Goal: Information Seeking & Learning: Check status

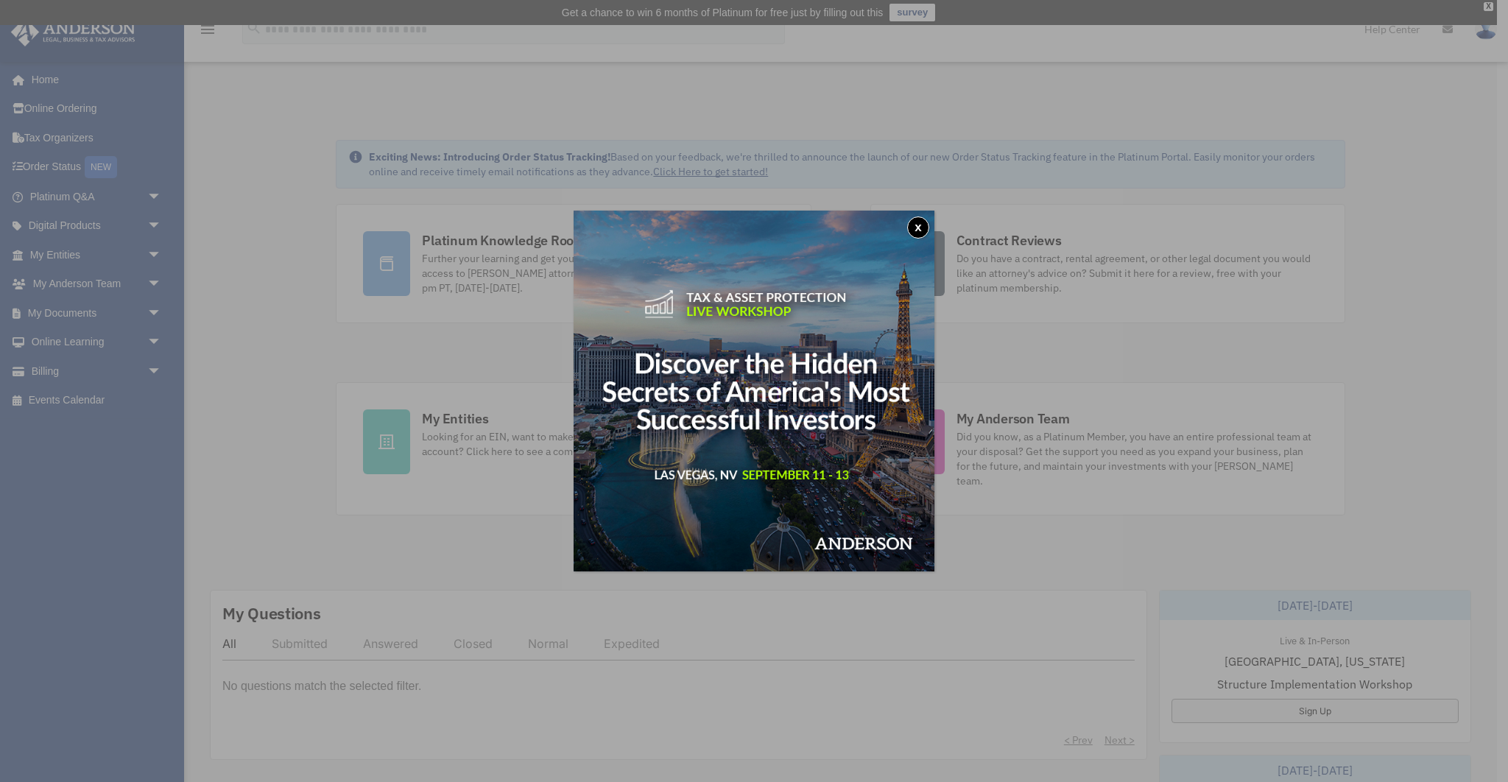
click at [915, 228] on button "x" at bounding box center [918, 227] width 22 height 22
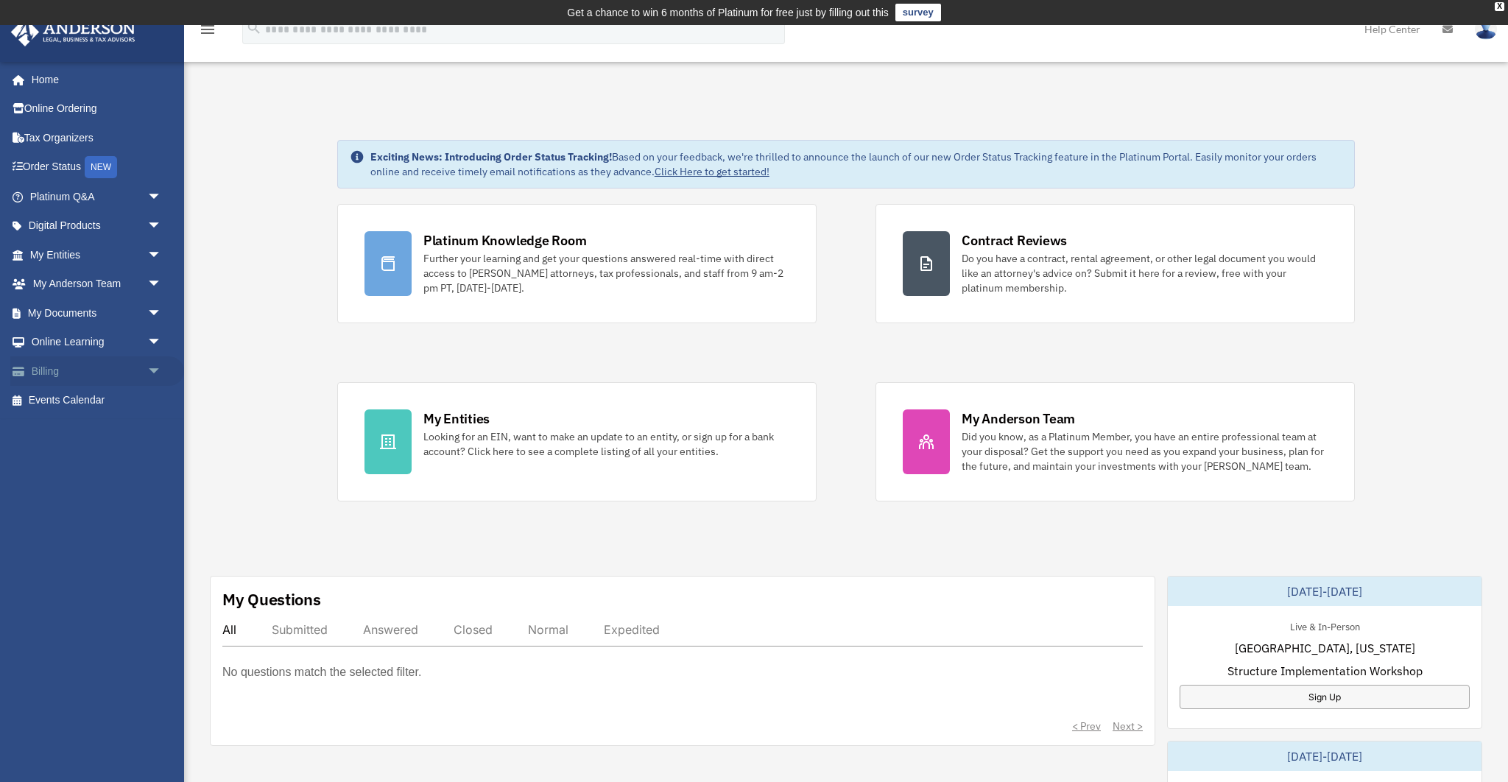
click at [85, 373] on link "Billing arrow_drop_down" at bounding box center [97, 370] width 174 height 29
click at [155, 371] on span "arrow_drop_down" at bounding box center [161, 371] width 29 height 30
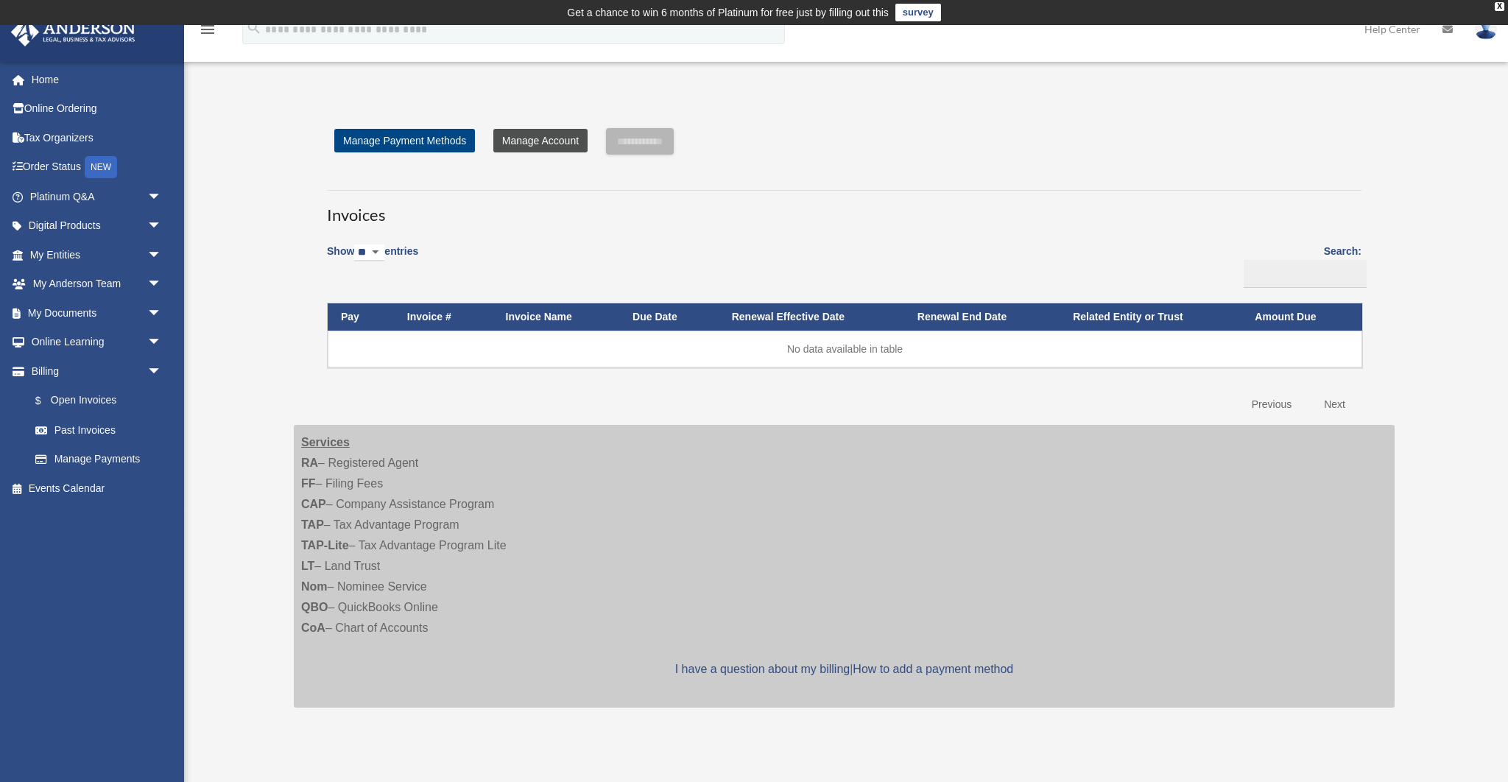
click at [536, 135] on link "Manage Account" at bounding box center [540, 141] width 94 height 24
click at [82, 429] on link "Past Invoices" at bounding box center [102, 429] width 163 height 29
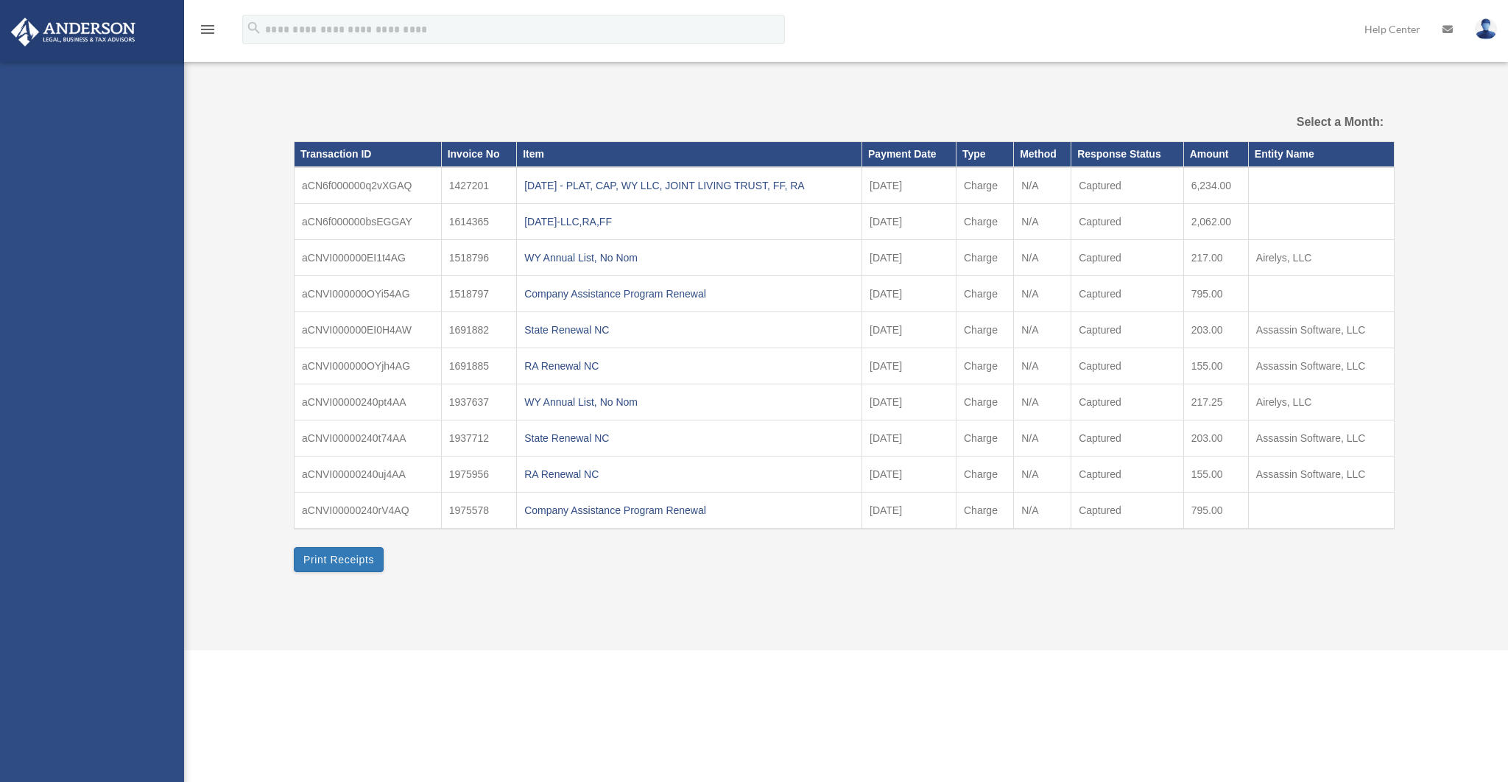
select select
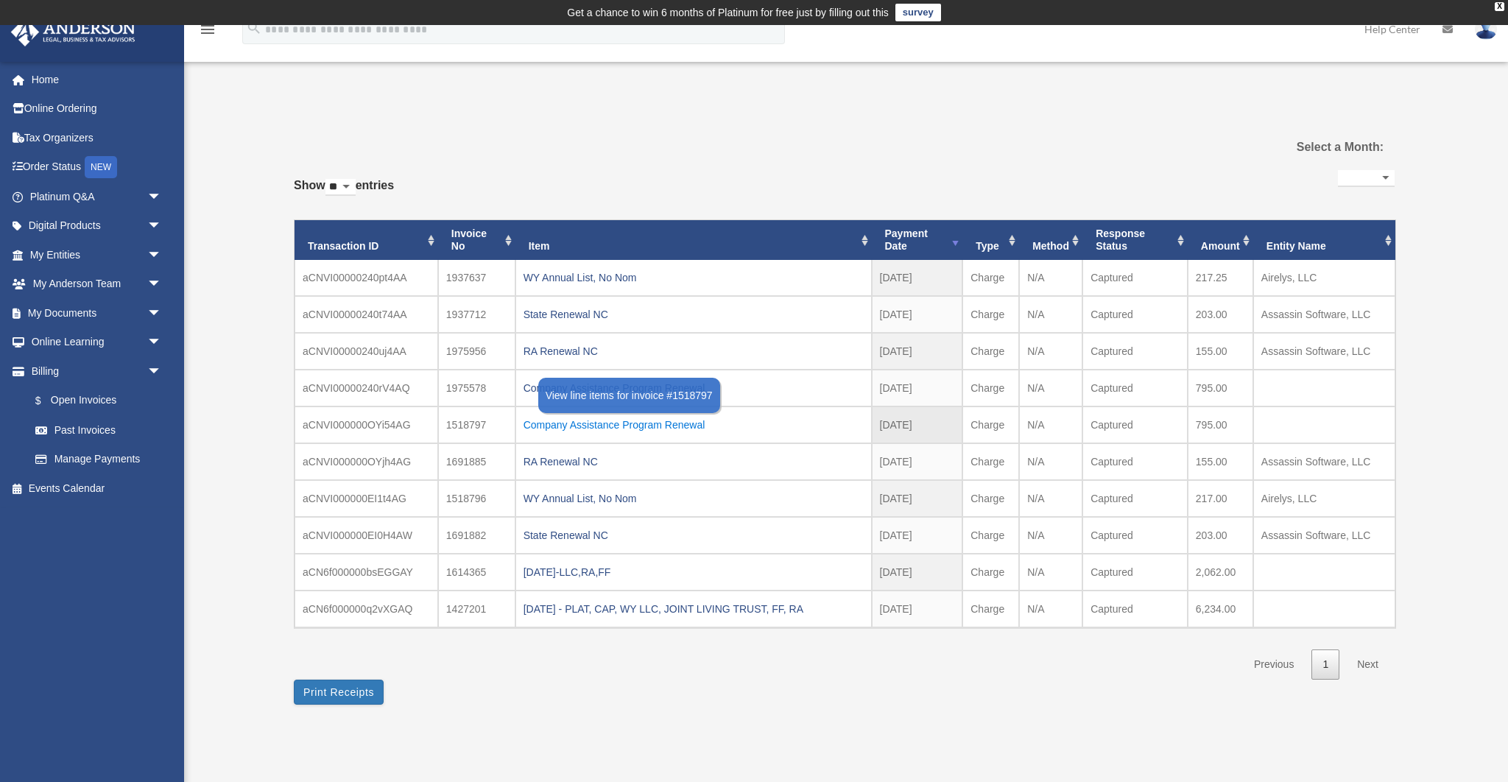
click at [693, 424] on div "Company Assistance Program Renewal" at bounding box center [693, 425] width 340 height 21
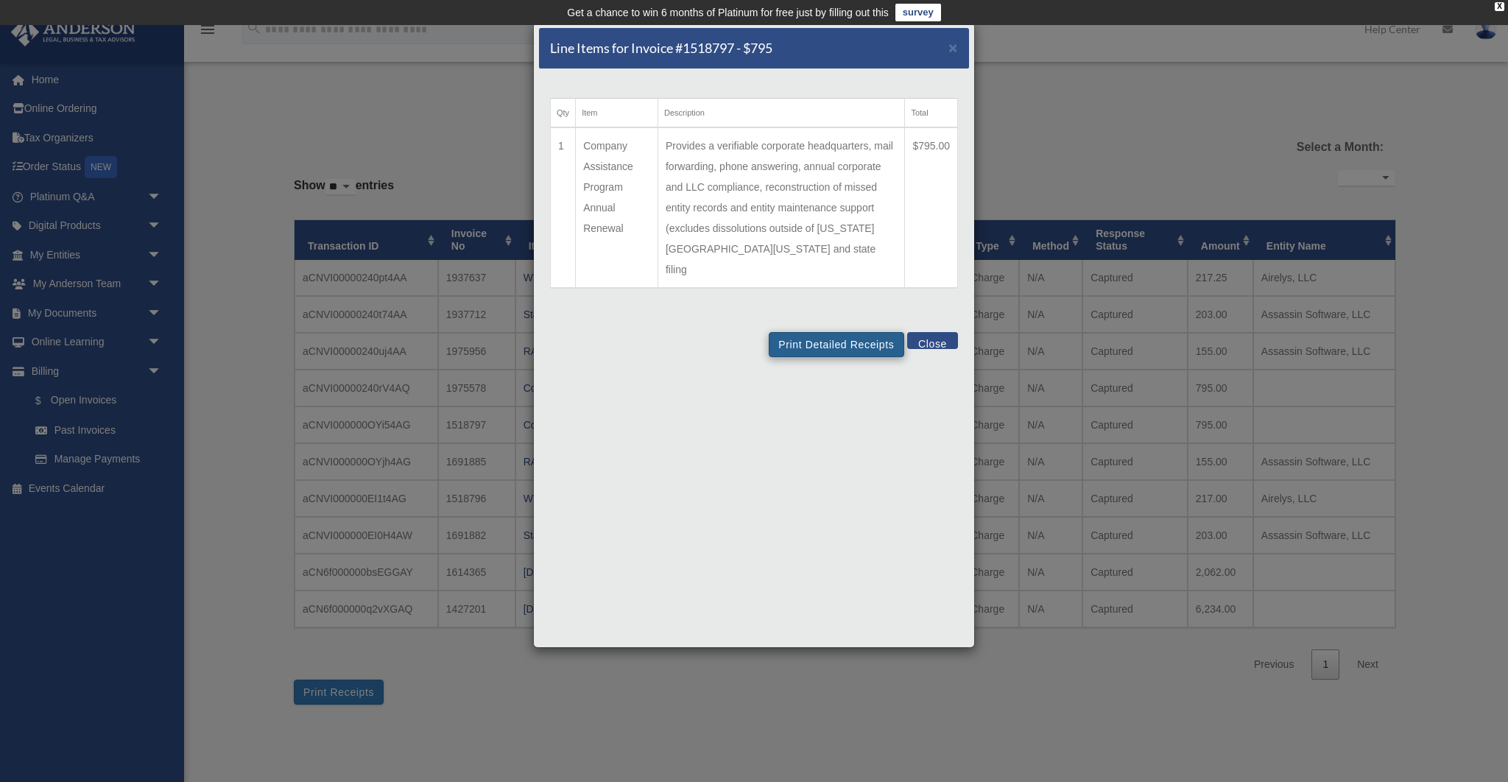
click at [847, 163] on td "Provides a verifiable corporate headquarters, mail forwarding, phone answering,…" at bounding box center [780, 207] width 247 height 161
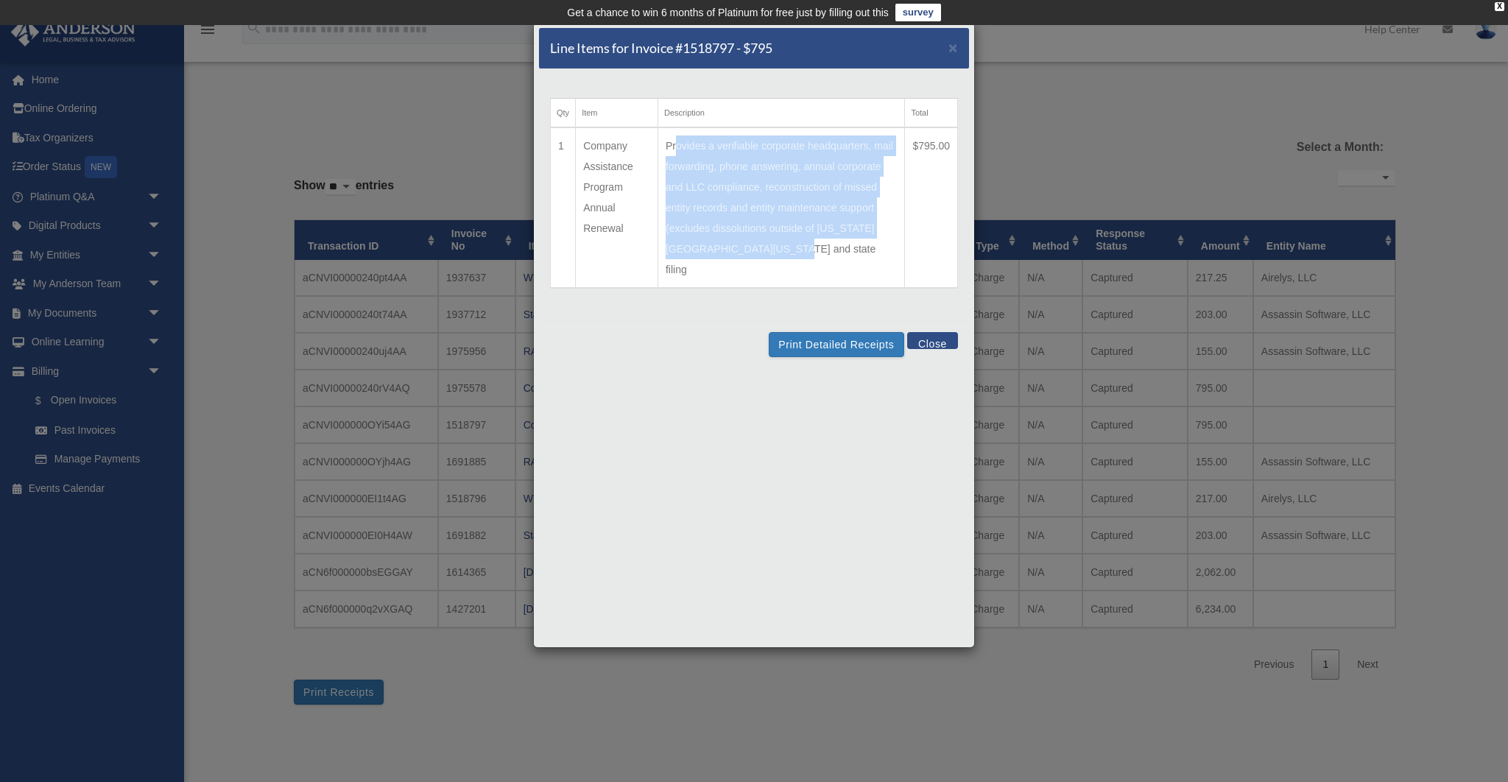
drag, startPoint x: 680, startPoint y: 147, endPoint x: 822, endPoint y: 250, distance: 175.6
click at [822, 250] on td "Provides a verifiable corporate headquarters, mail forwarding, phone answering,…" at bounding box center [780, 207] width 247 height 161
click at [847, 255] on td "Provides a verifiable corporate headquarters, mail forwarding, phone answering,…" at bounding box center [780, 207] width 247 height 161
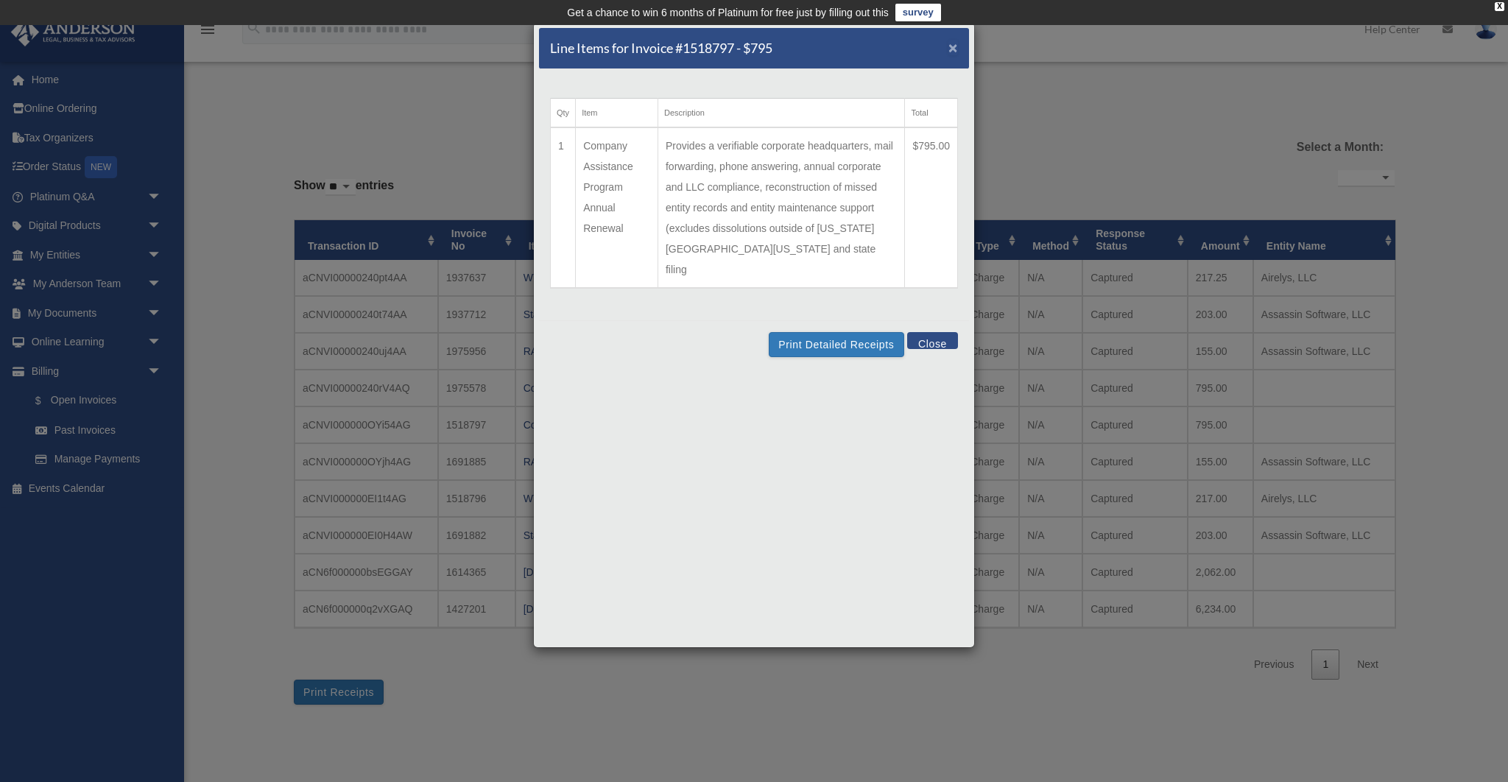
click at [954, 49] on span "×" at bounding box center [953, 47] width 10 height 17
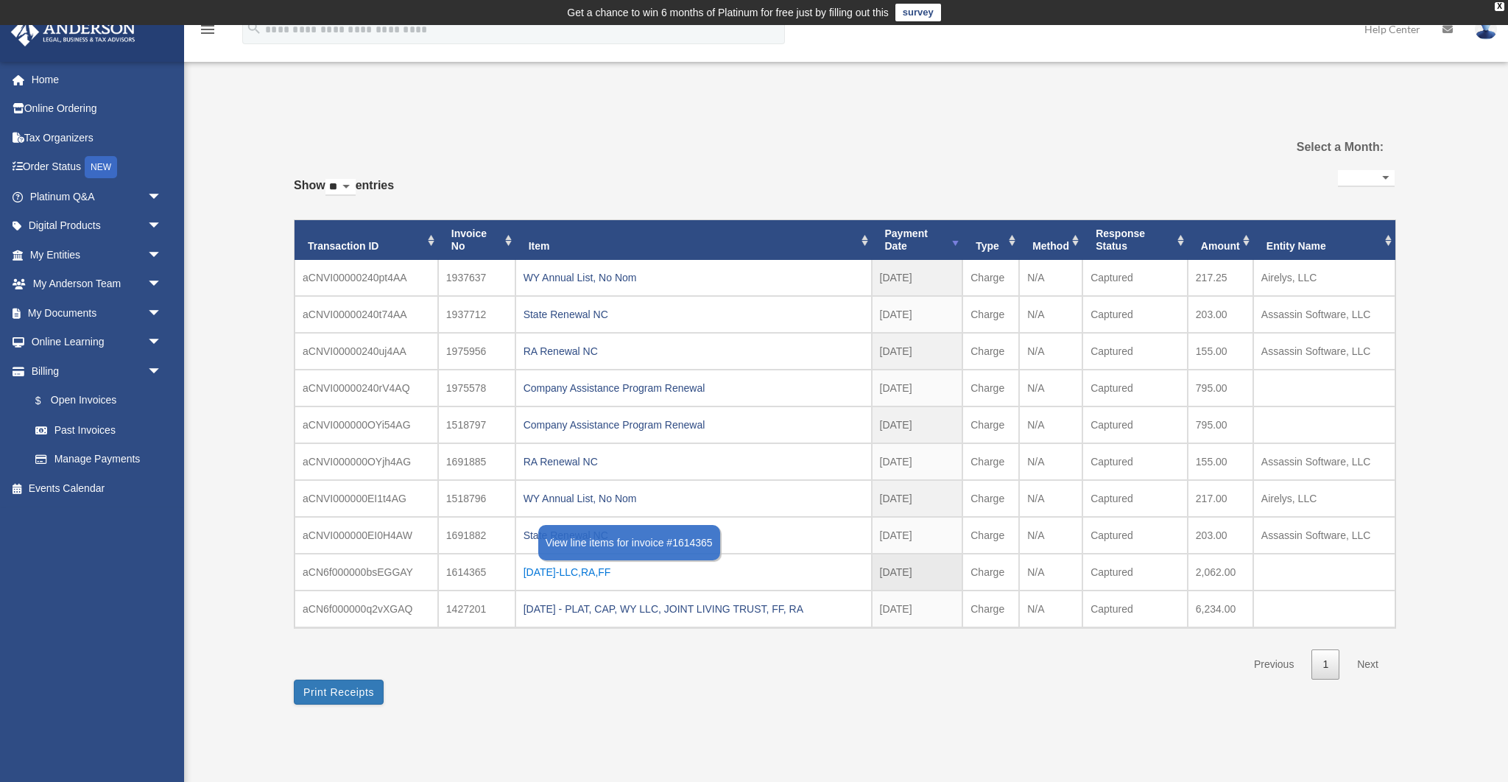
click at [594, 569] on div "[DATE]-LLC,RA,FF" at bounding box center [693, 572] width 340 height 21
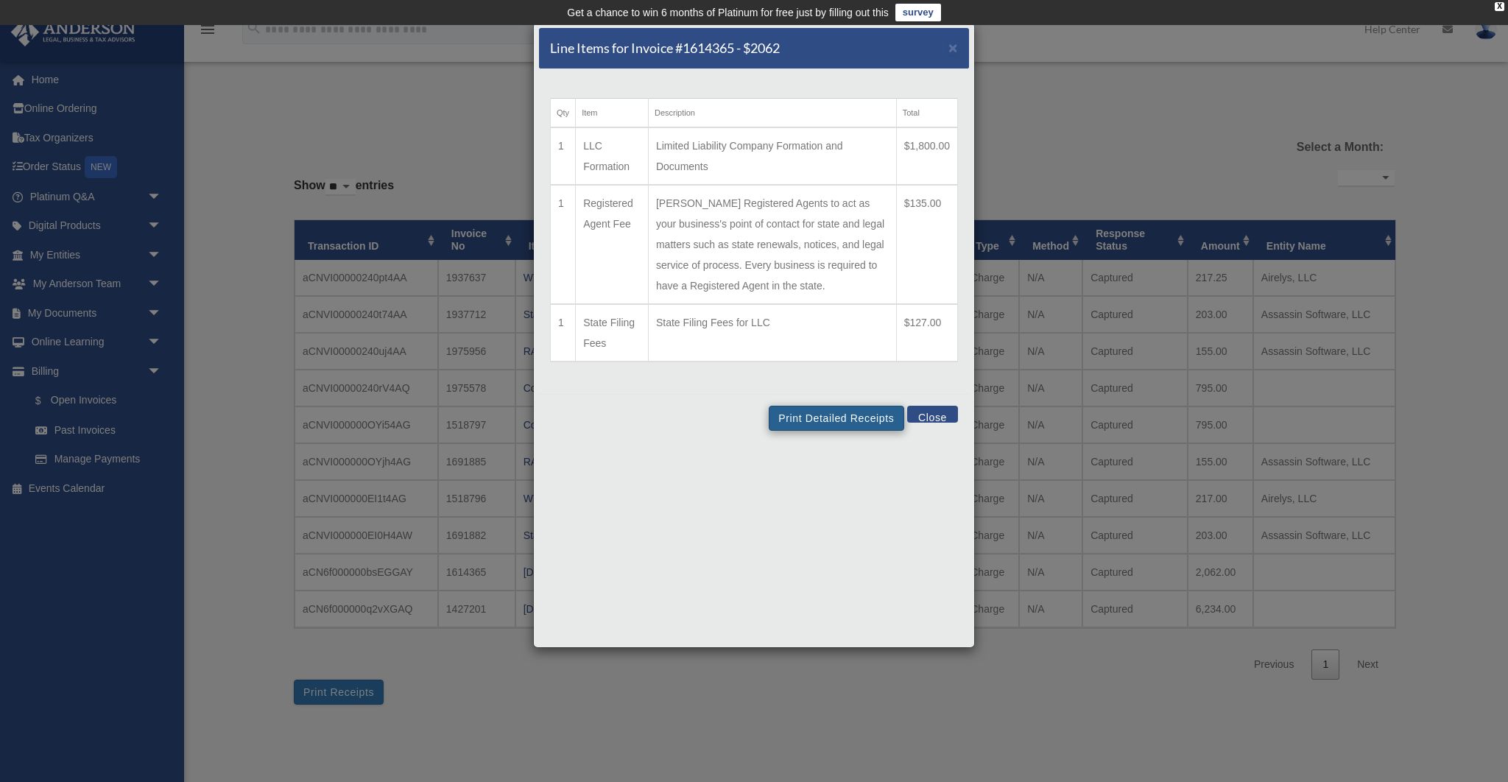
click at [840, 158] on td "Limited Liability Company Formation and Documents" at bounding box center [772, 155] width 248 height 57
drag, startPoint x: 649, startPoint y: 239, endPoint x: 853, endPoint y: 298, distance: 213.0
click at [853, 298] on td "Allows Anderson Registered Agents to act as your business's point of contact fo…" at bounding box center [772, 244] width 248 height 119
click at [952, 49] on span "×" at bounding box center [953, 47] width 10 height 17
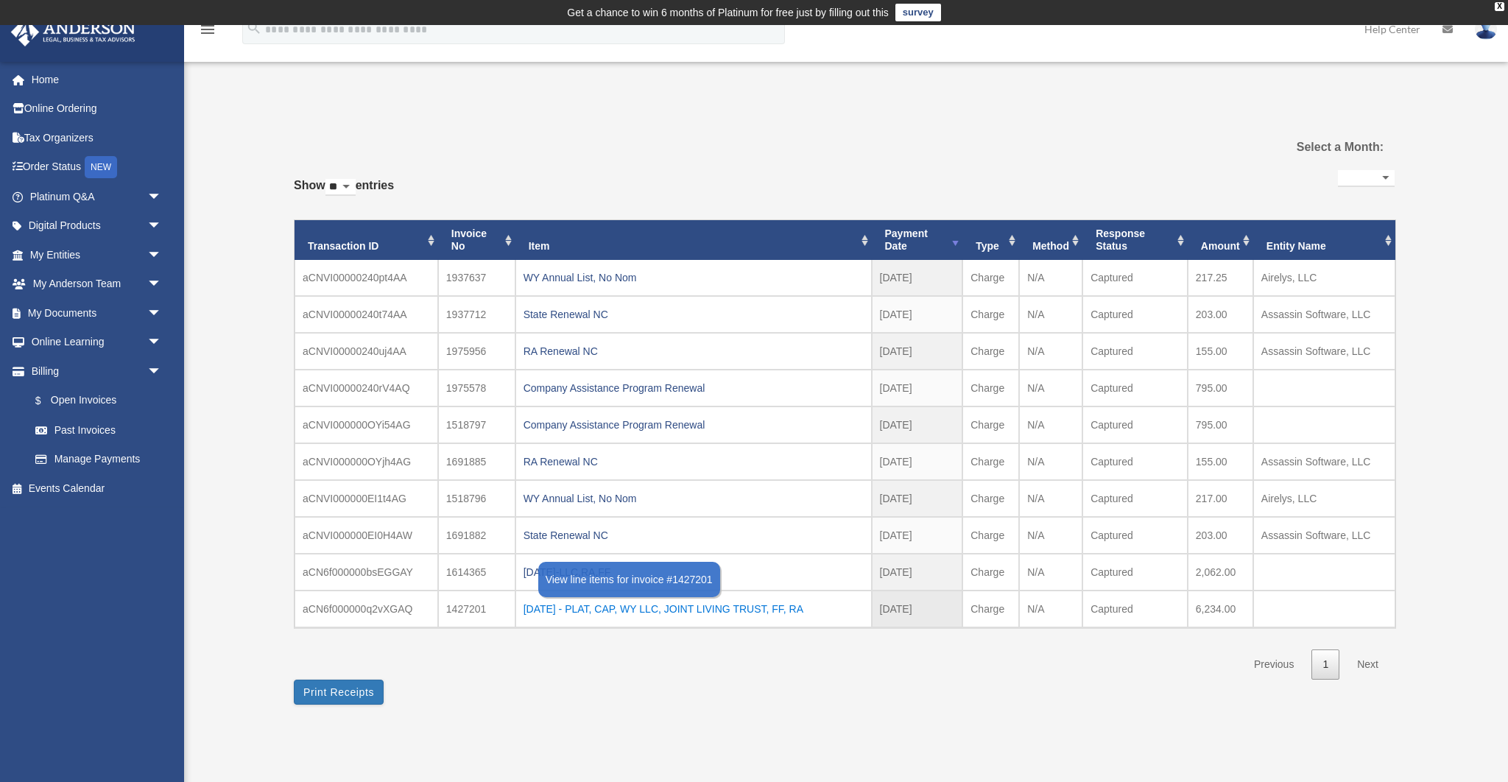
click at [588, 611] on div "[DATE] - PLAT, CAP, WY LLC, JOINT LIVING TRUST, FF, RA" at bounding box center [693, 609] width 340 height 21
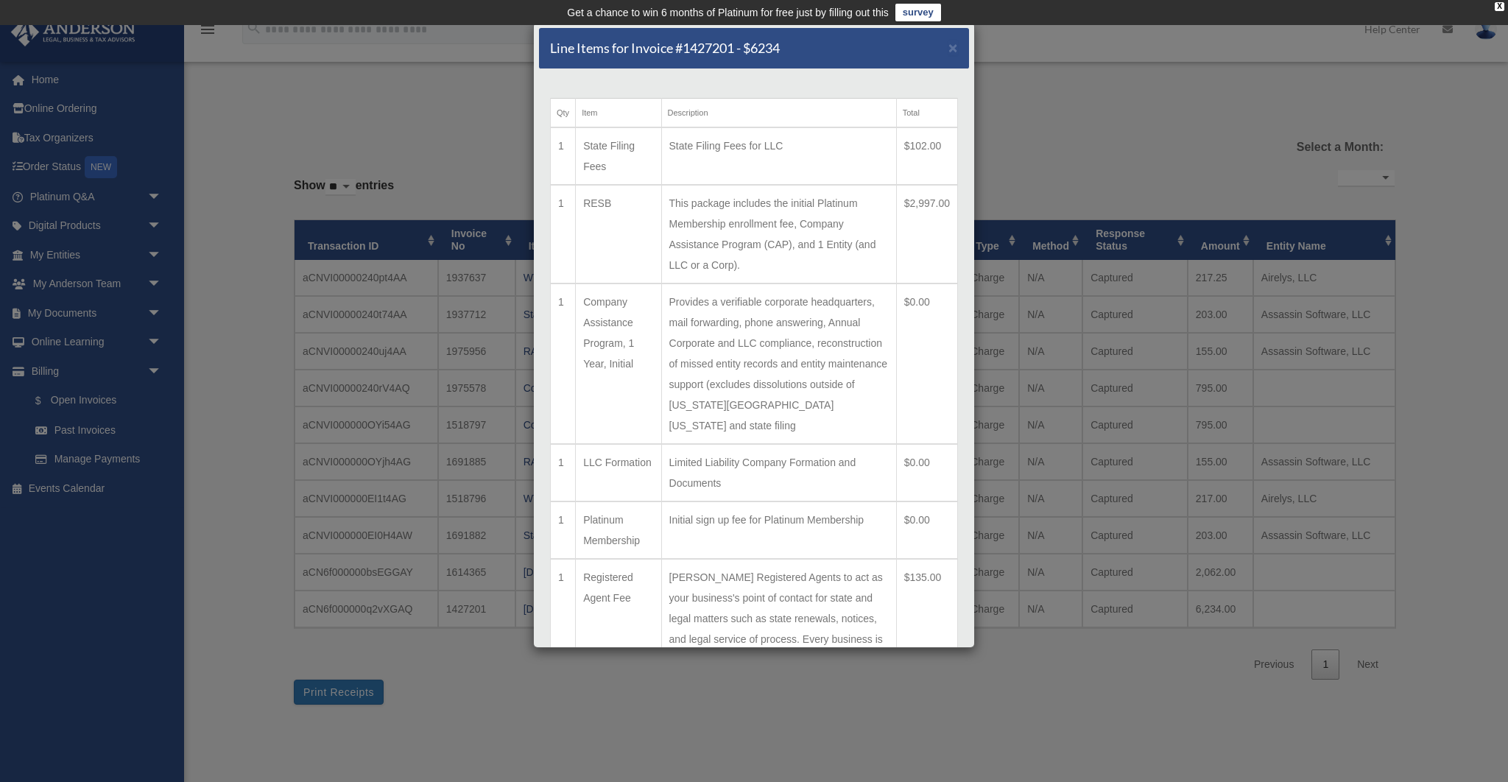
click at [855, 157] on td "State Filing Fees for LLC" at bounding box center [778, 155] width 235 height 57
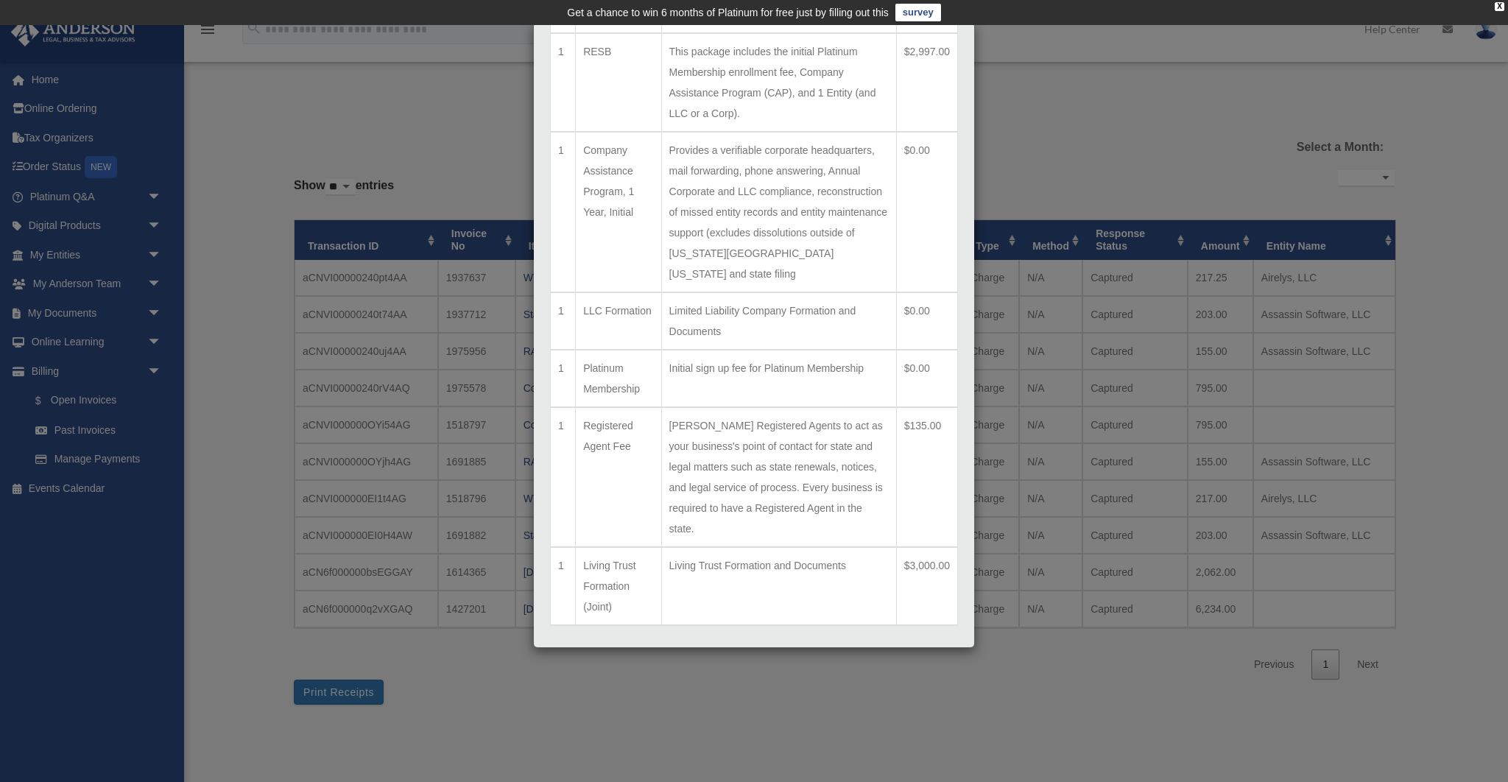
scroll to position [191, 0]
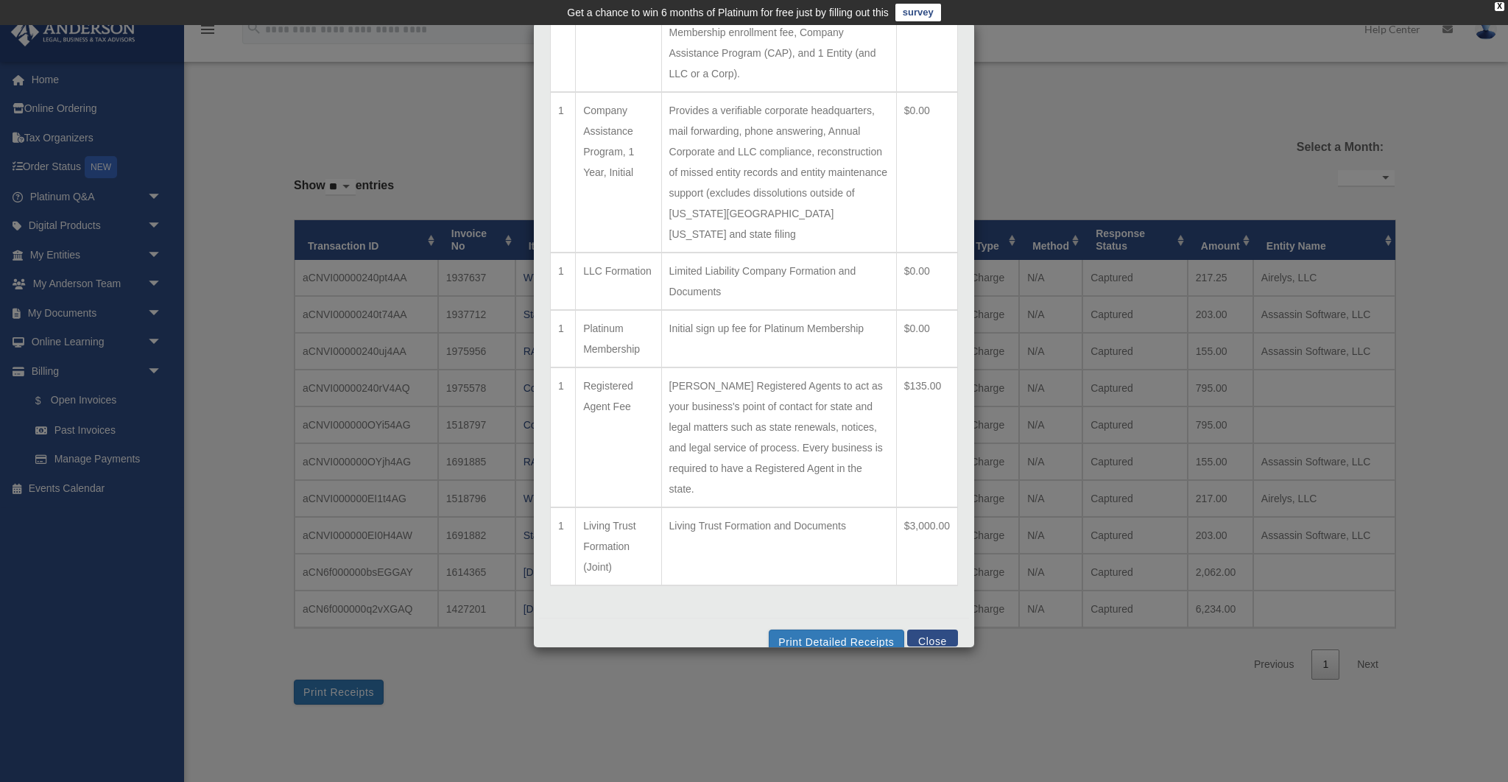
drag, startPoint x: 713, startPoint y: 533, endPoint x: 713, endPoint y: 458, distance: 75.1
click at [675, 511] on td "Living Trust Formation and Documents" at bounding box center [778, 546] width 235 height 78
click at [925, 630] on button "Close" at bounding box center [932, 638] width 51 height 17
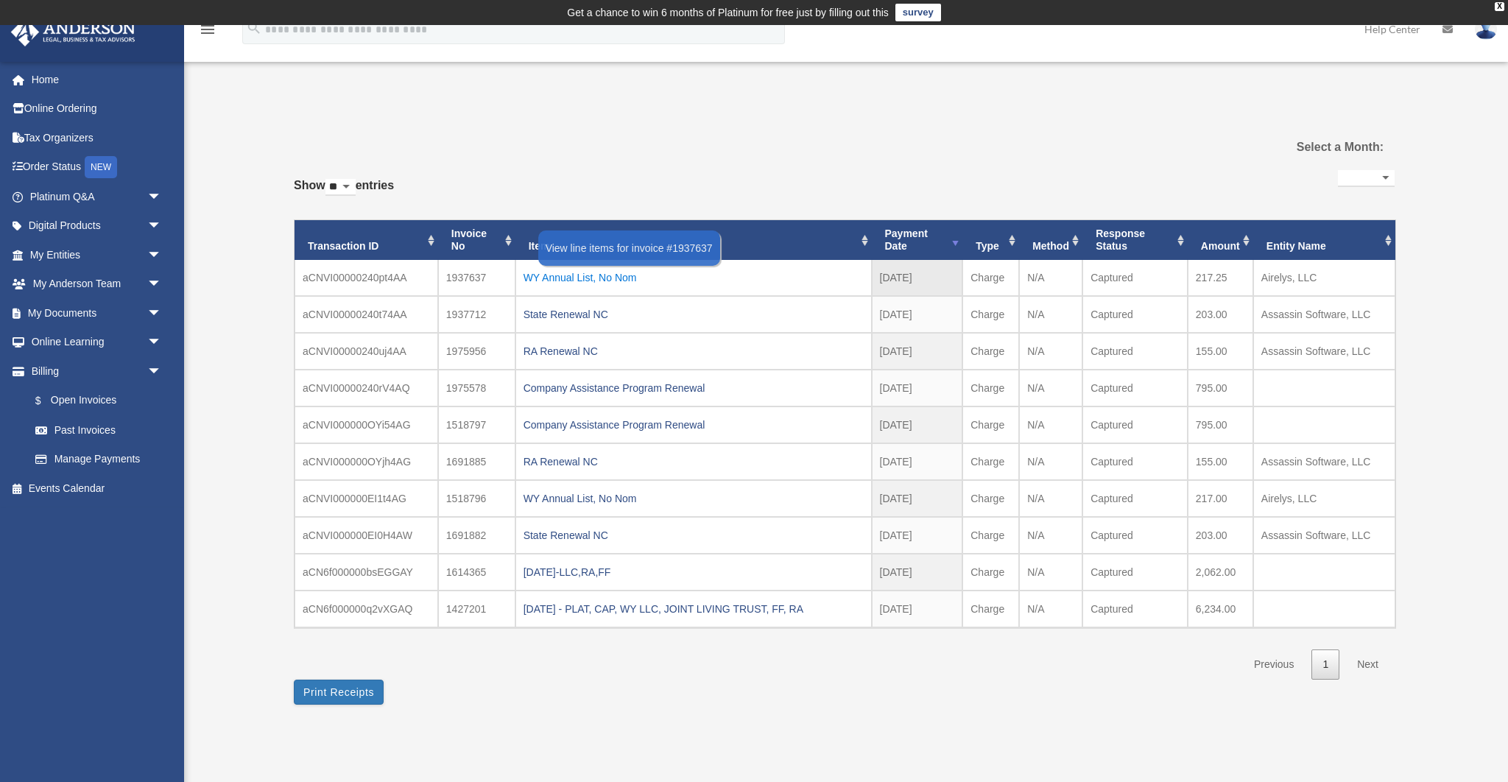
click at [549, 275] on div "WY Annual List, No Nom" at bounding box center [693, 277] width 340 height 21
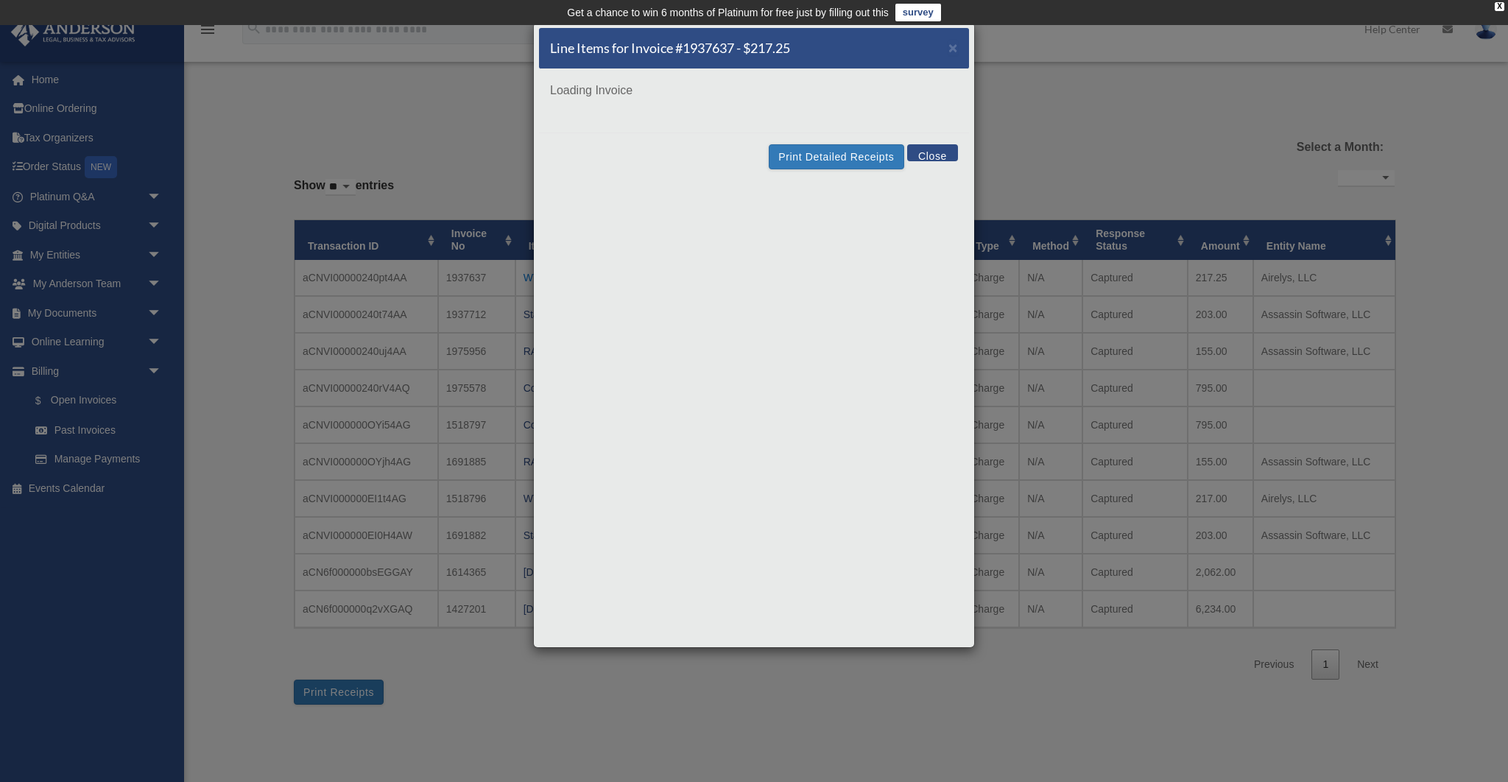
scroll to position [0, 0]
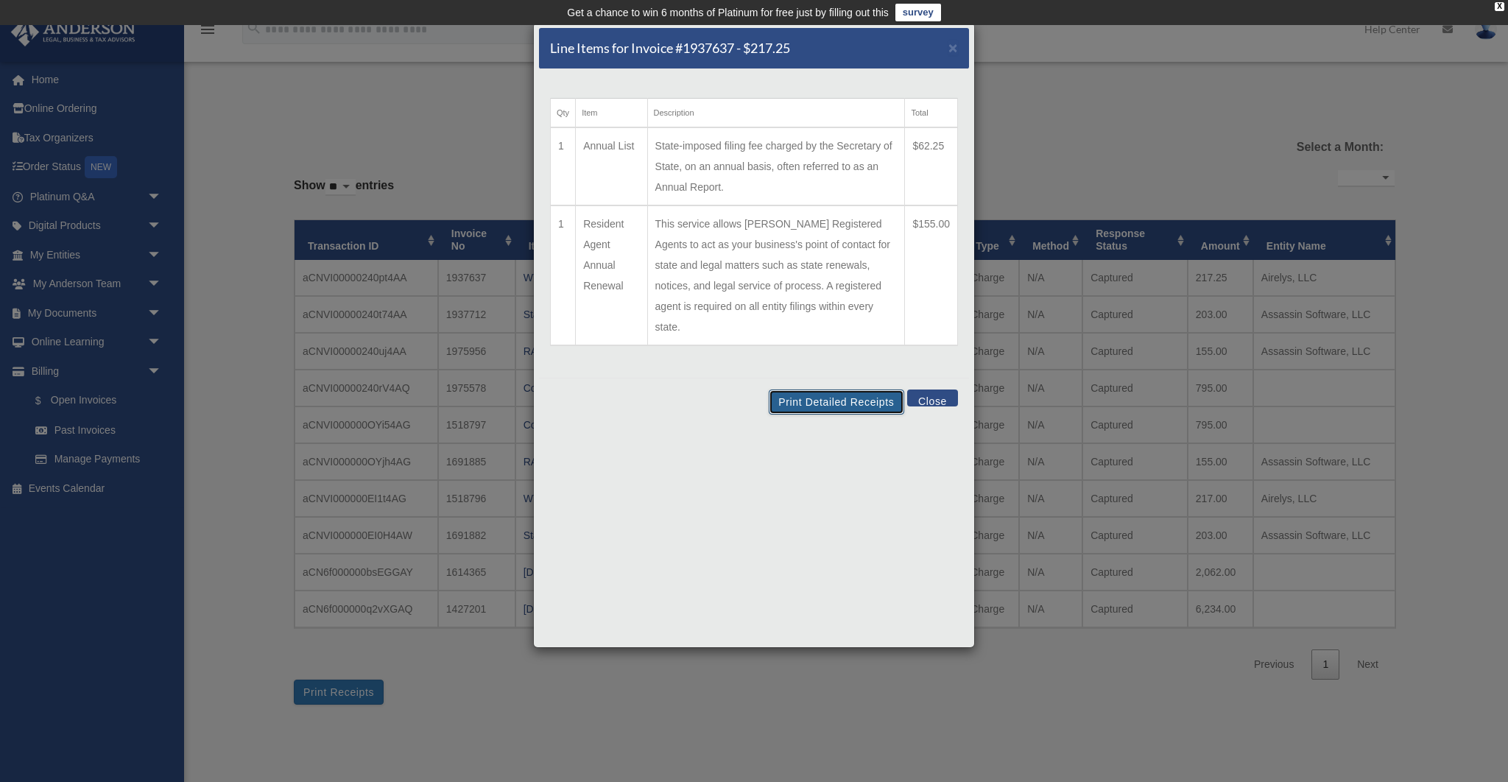
click at [802, 166] on div "Line Items for Invoice #1937637 - $217.25 × Qty Item Description Total 1 Annual…" at bounding box center [754, 335] width 442 height 626
click at [942, 389] on button "Close" at bounding box center [932, 397] width 51 height 17
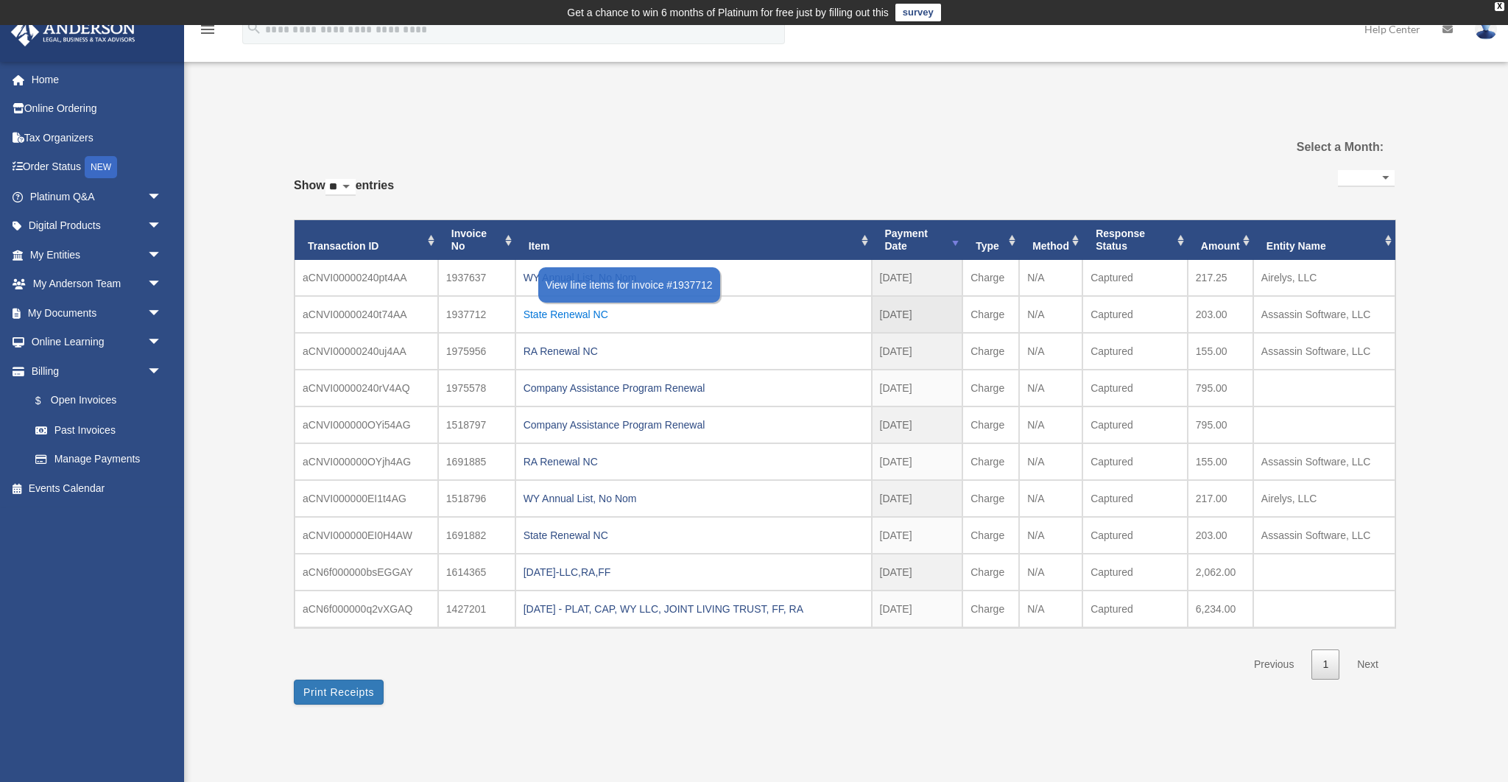
click at [573, 311] on div "State Renewal NC" at bounding box center [693, 314] width 340 height 21
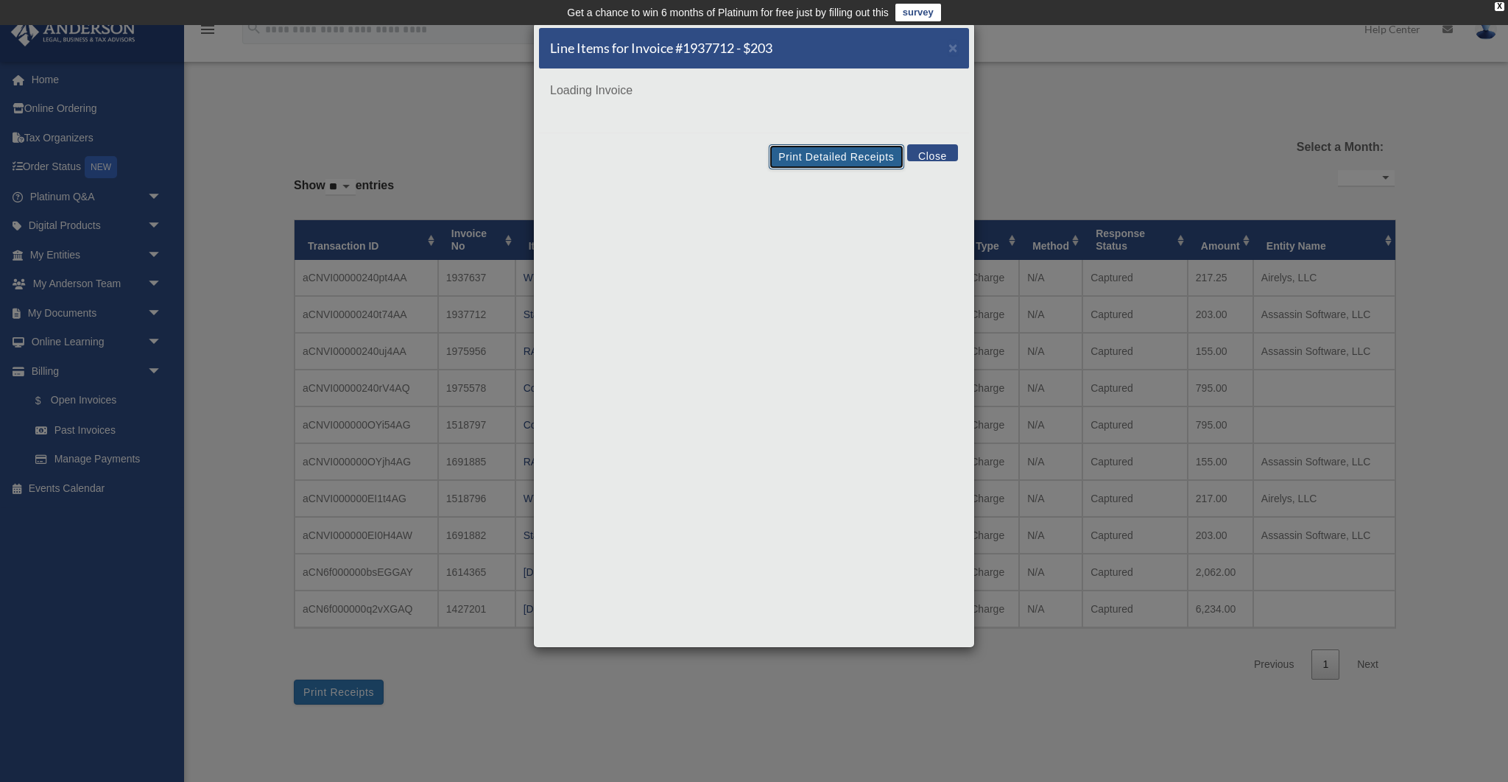
click at [873, 153] on button "Print Detailed Receipts" at bounding box center [836, 156] width 135 height 25
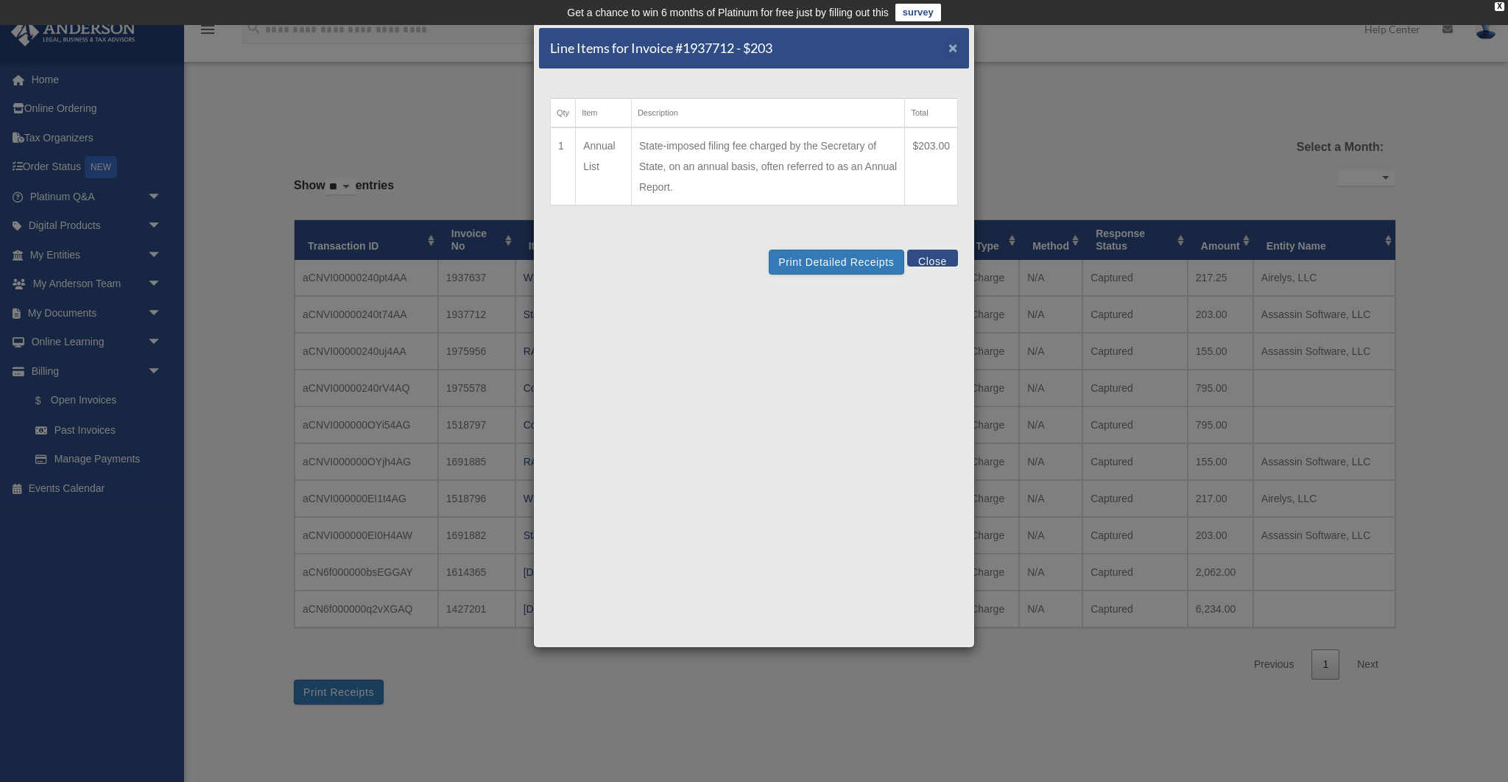
click at [952, 47] on span "×" at bounding box center [953, 47] width 10 height 17
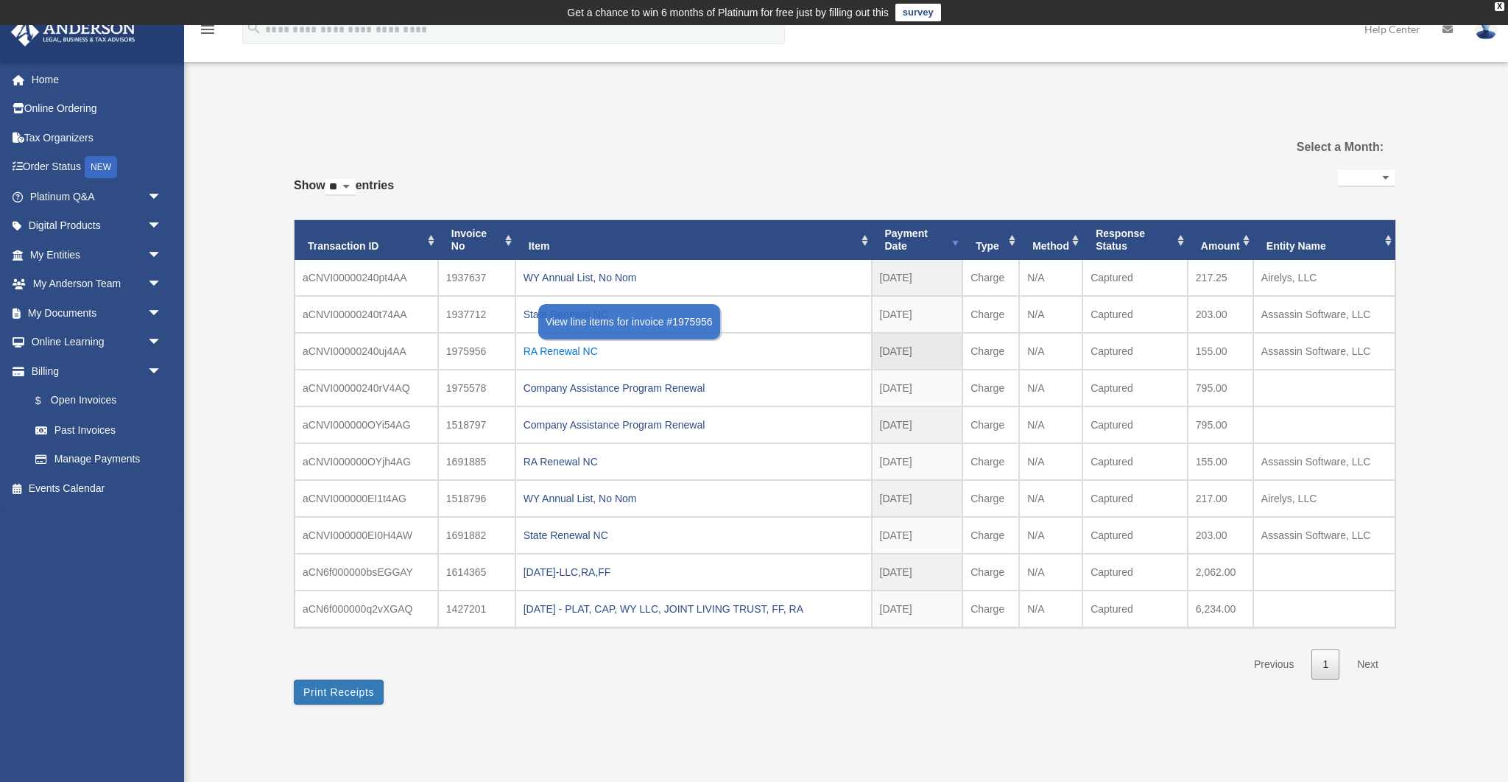
click at [546, 352] on div "RA Renewal NC" at bounding box center [693, 351] width 340 height 21
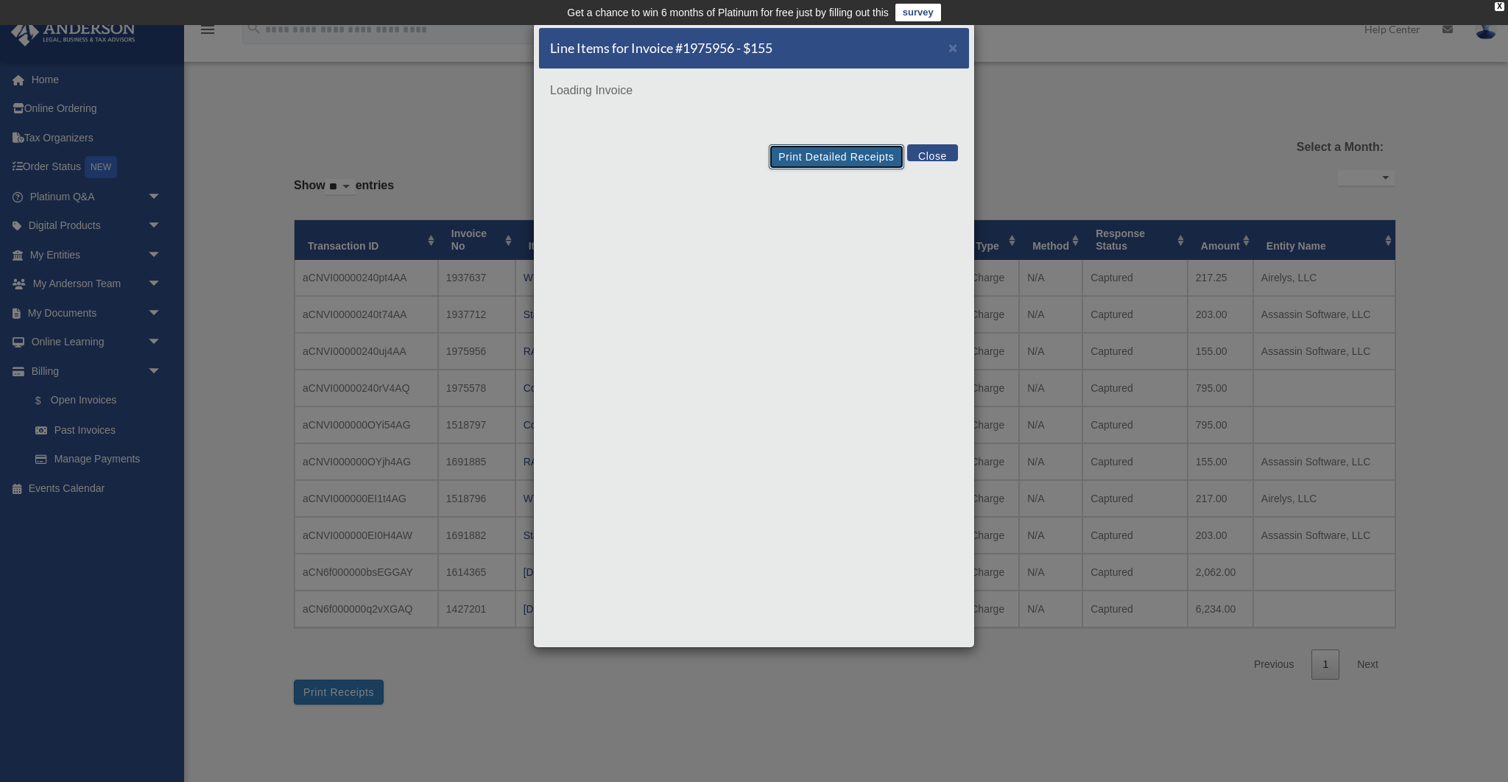
click at [857, 151] on div "Line Items for Invoice #1975956 - $155 × Loading Invoice Print Detailed Receipt…" at bounding box center [754, 335] width 442 height 626
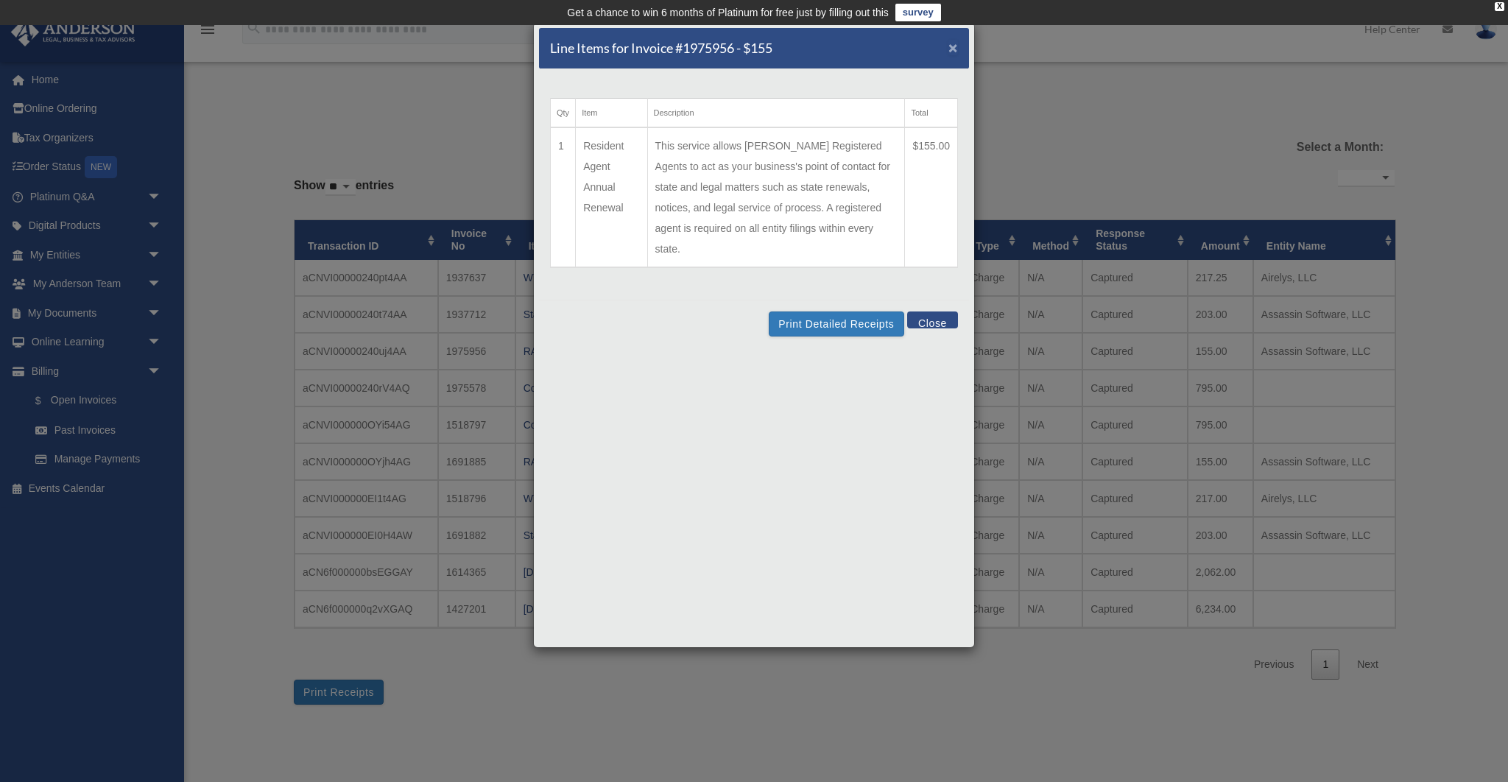
click at [956, 48] on span "×" at bounding box center [953, 47] width 10 height 17
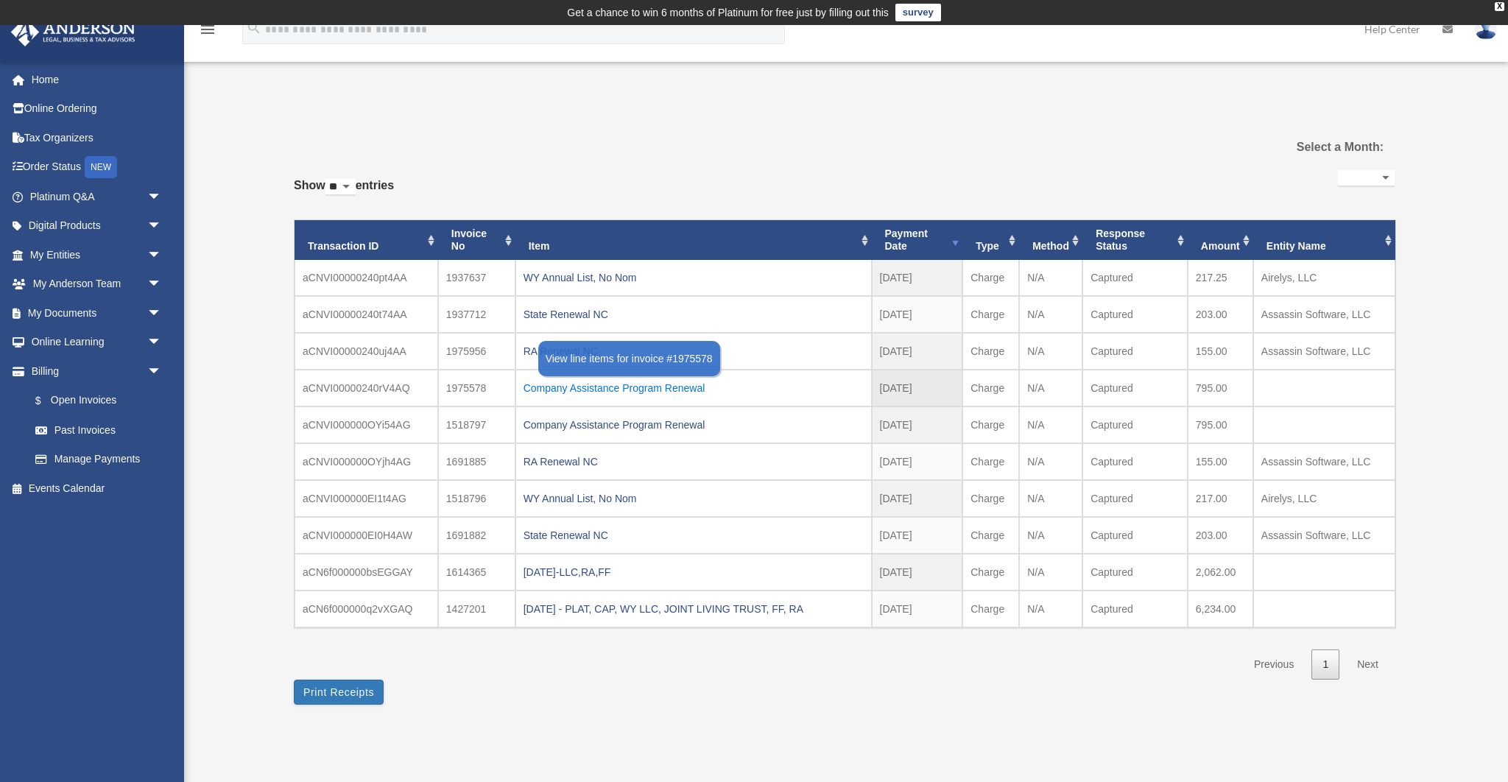
click at [604, 388] on div "Company Assistance Program Renewal" at bounding box center [693, 388] width 340 height 21
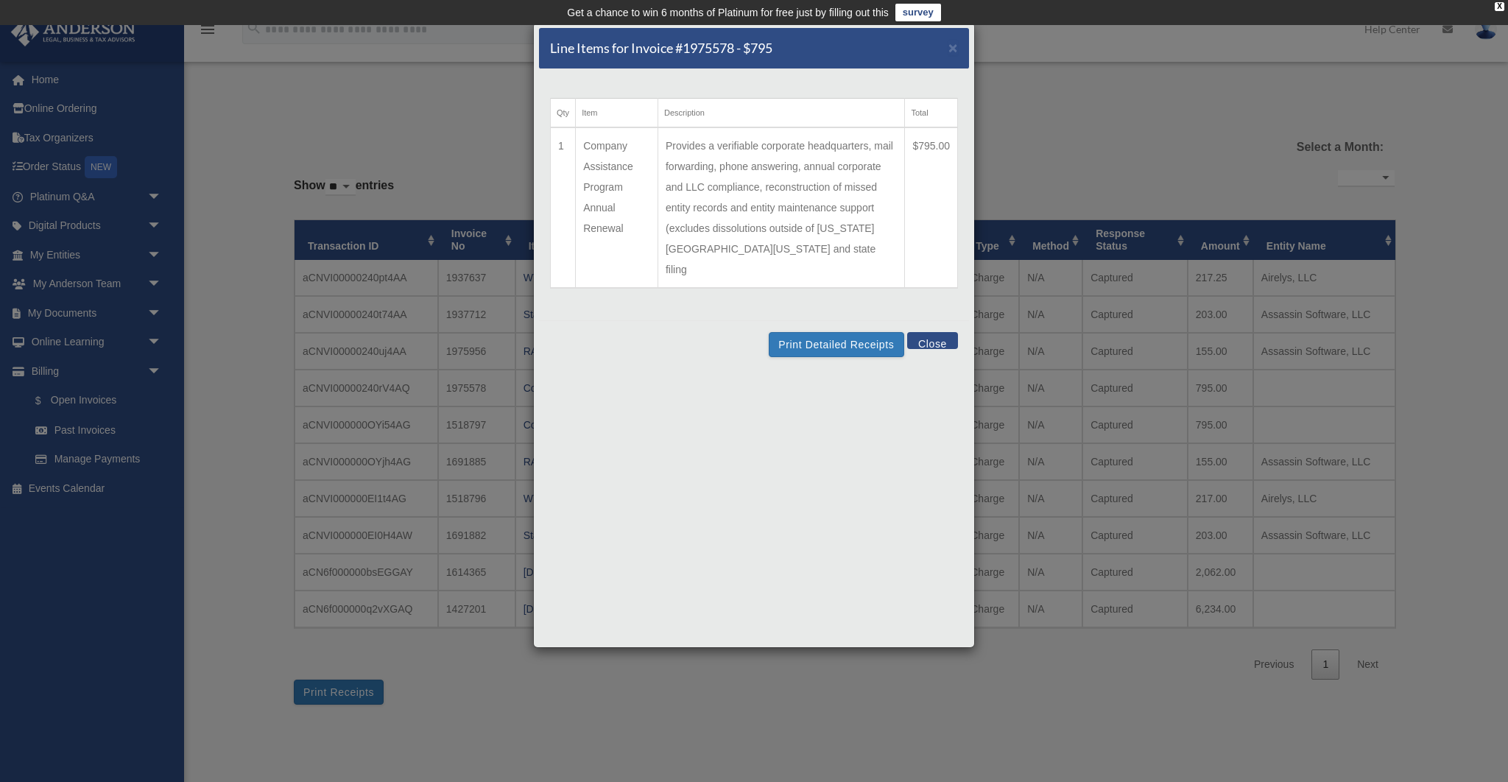
drag, startPoint x: 675, startPoint y: 144, endPoint x: 789, endPoint y: 177, distance: 117.9
click at [789, 177] on td "Provides a verifiable corporate headquarters, mail forwarding, phone answering,…" at bounding box center [780, 207] width 247 height 161
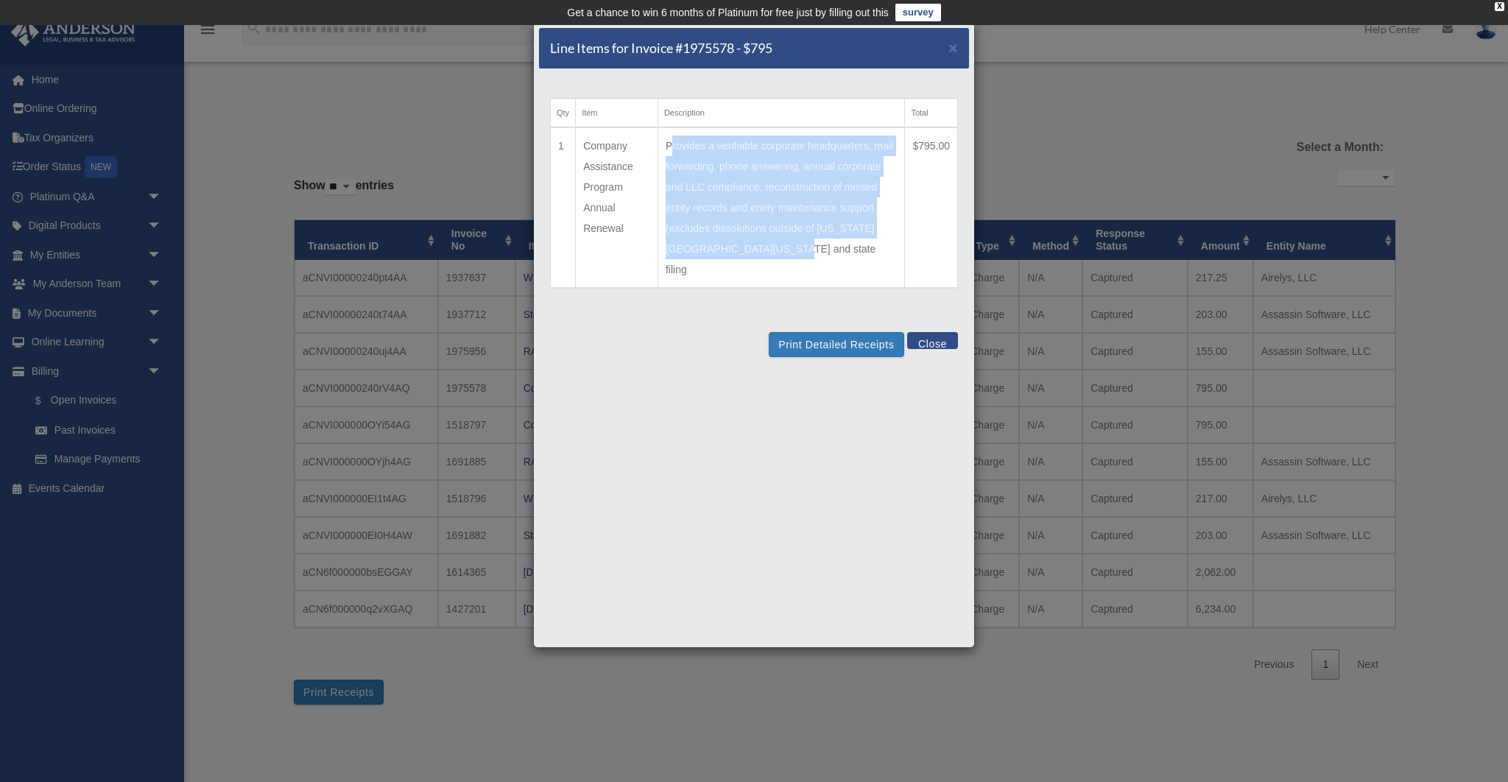
drag, startPoint x: 800, startPoint y: 250, endPoint x: 666, endPoint y: 152, distance: 166.0
click at [666, 152] on td "Provides a verifiable corporate headquarters, mail forwarding, phone answering,…" at bounding box center [780, 207] width 247 height 161
drag, startPoint x: 630, startPoint y: 228, endPoint x: 584, endPoint y: 149, distance: 91.7
click at [584, 149] on td "Company Assistance Program Annual Renewal" at bounding box center [617, 207] width 82 height 161
click at [923, 332] on button "Close" at bounding box center [932, 340] width 51 height 17
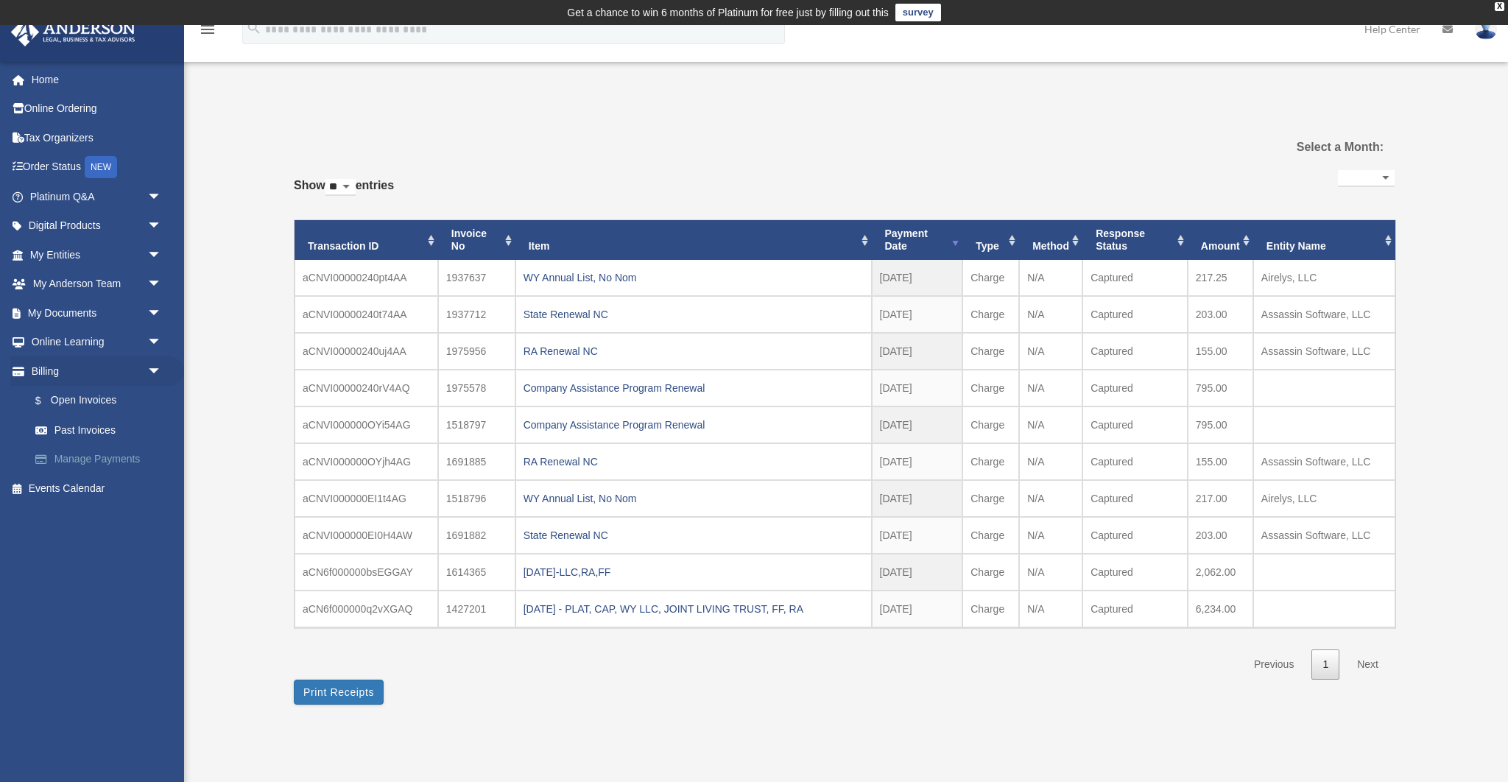
click at [81, 459] on link "Manage Payments" at bounding box center [102, 459] width 163 height 29
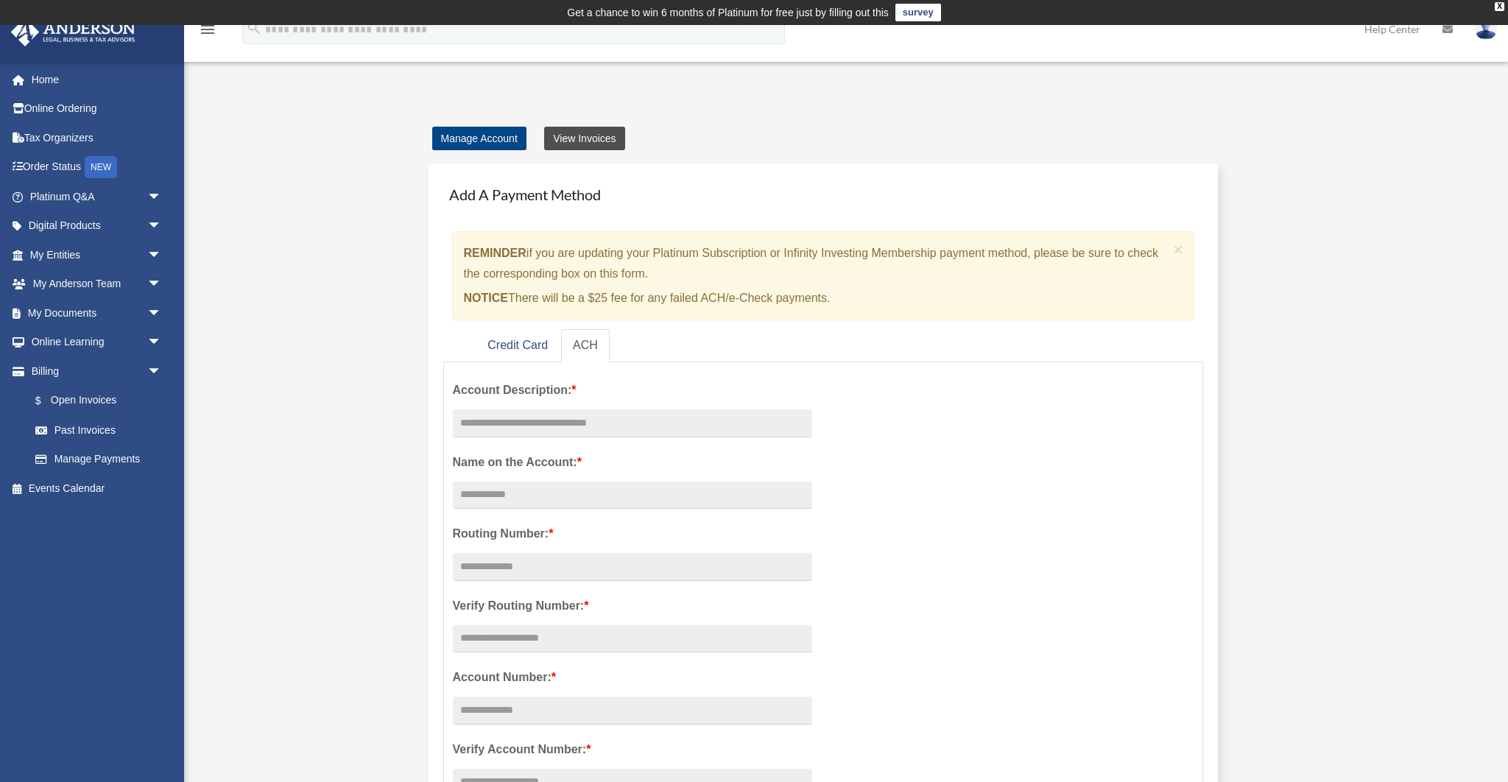
click at [564, 142] on link "View Invoices" at bounding box center [584, 139] width 80 height 24
click at [579, 141] on link "View Invoices" at bounding box center [584, 139] width 80 height 24
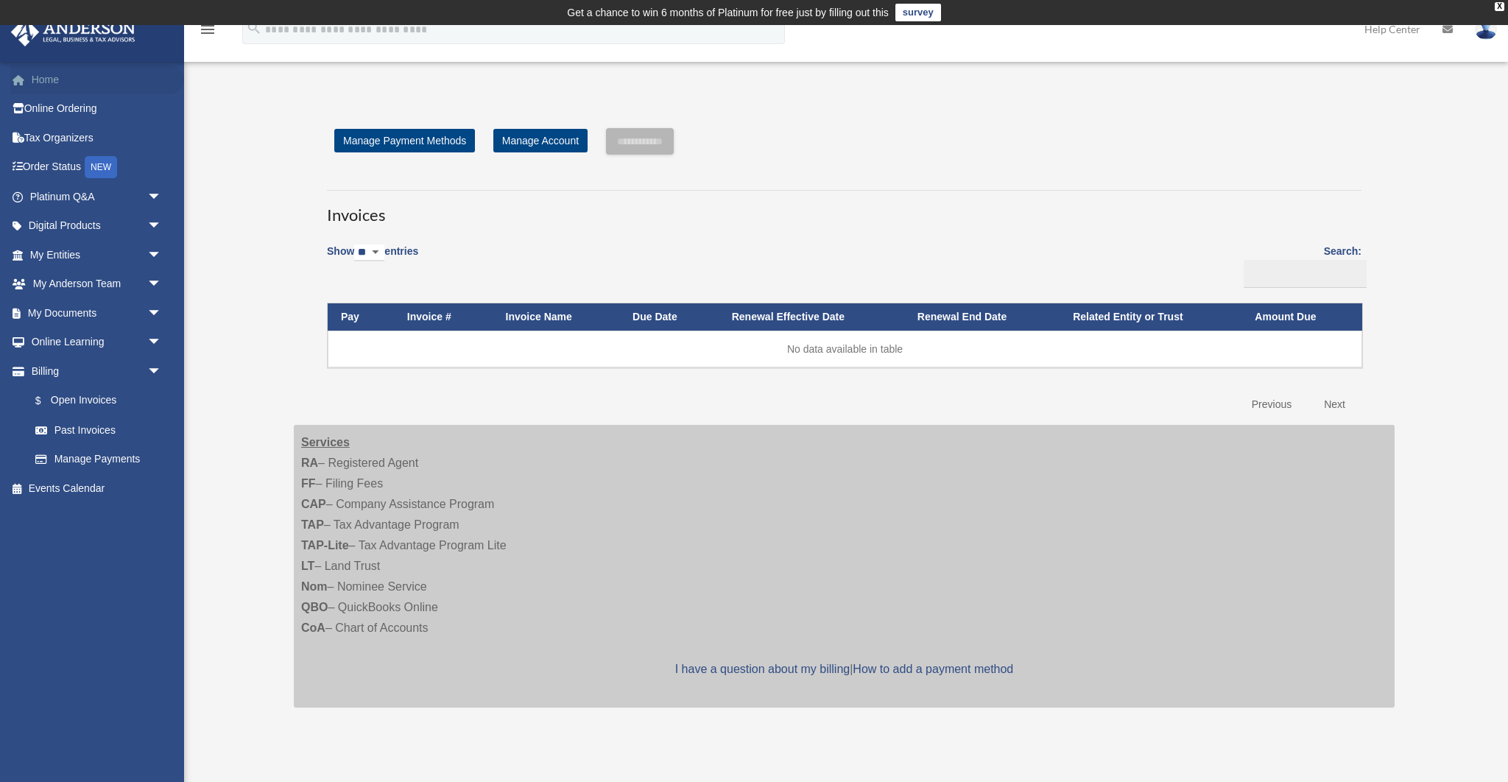
click at [43, 82] on link "Home" at bounding box center [97, 79] width 174 height 29
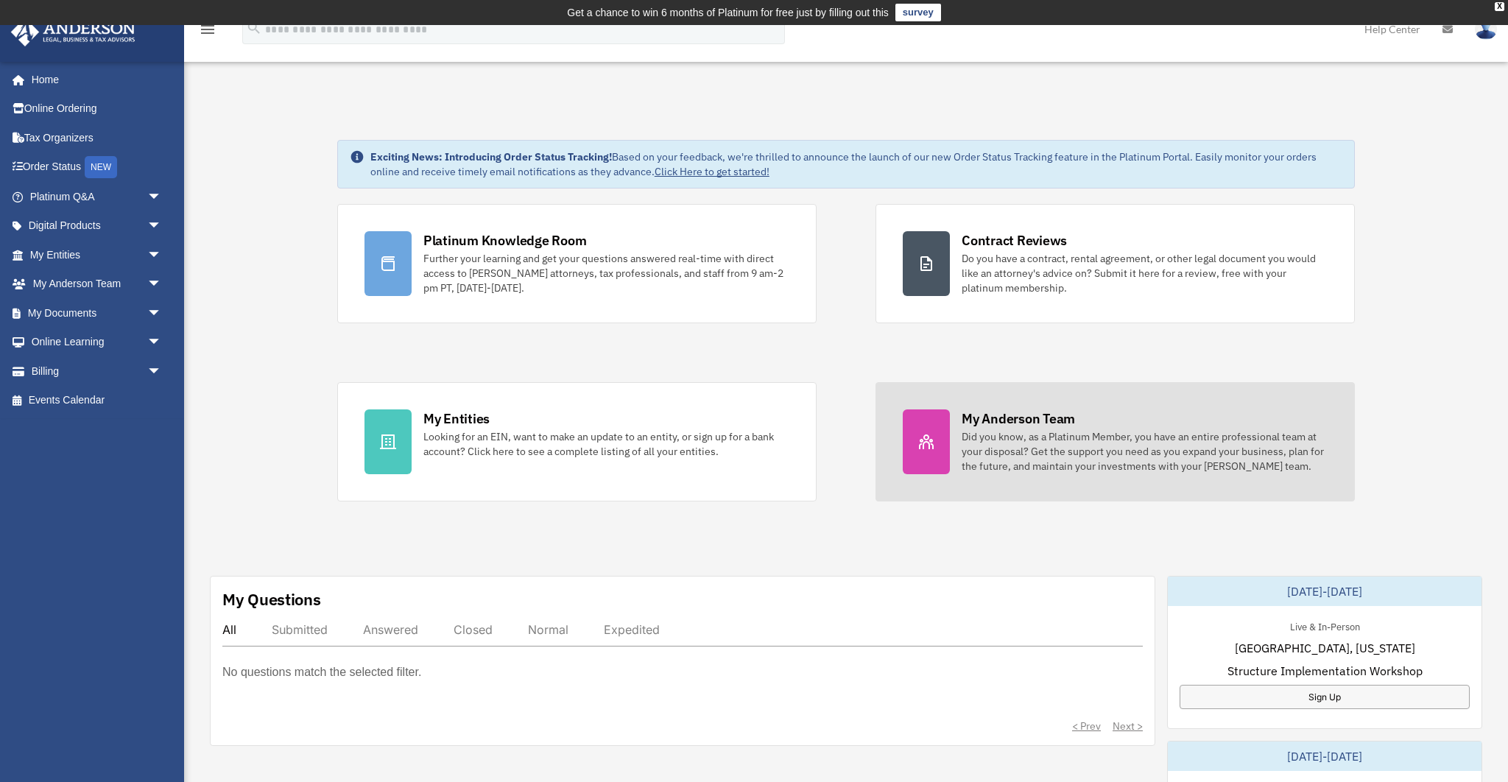
click at [999, 418] on div "My Anderson Team" at bounding box center [1018, 418] width 113 height 18
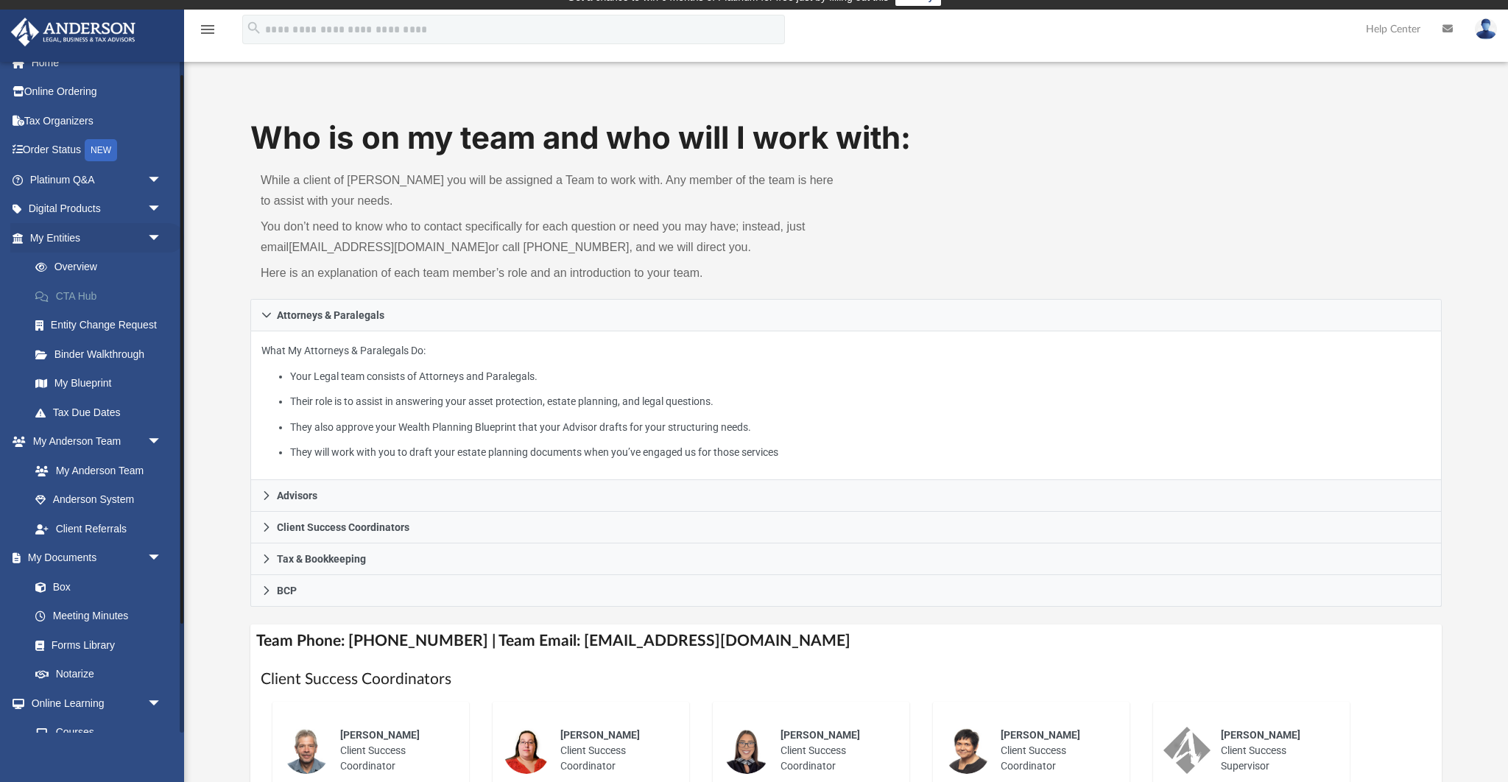
scroll to position [16, 0]
click at [162, 211] on span "arrow_drop_down" at bounding box center [161, 210] width 29 height 30
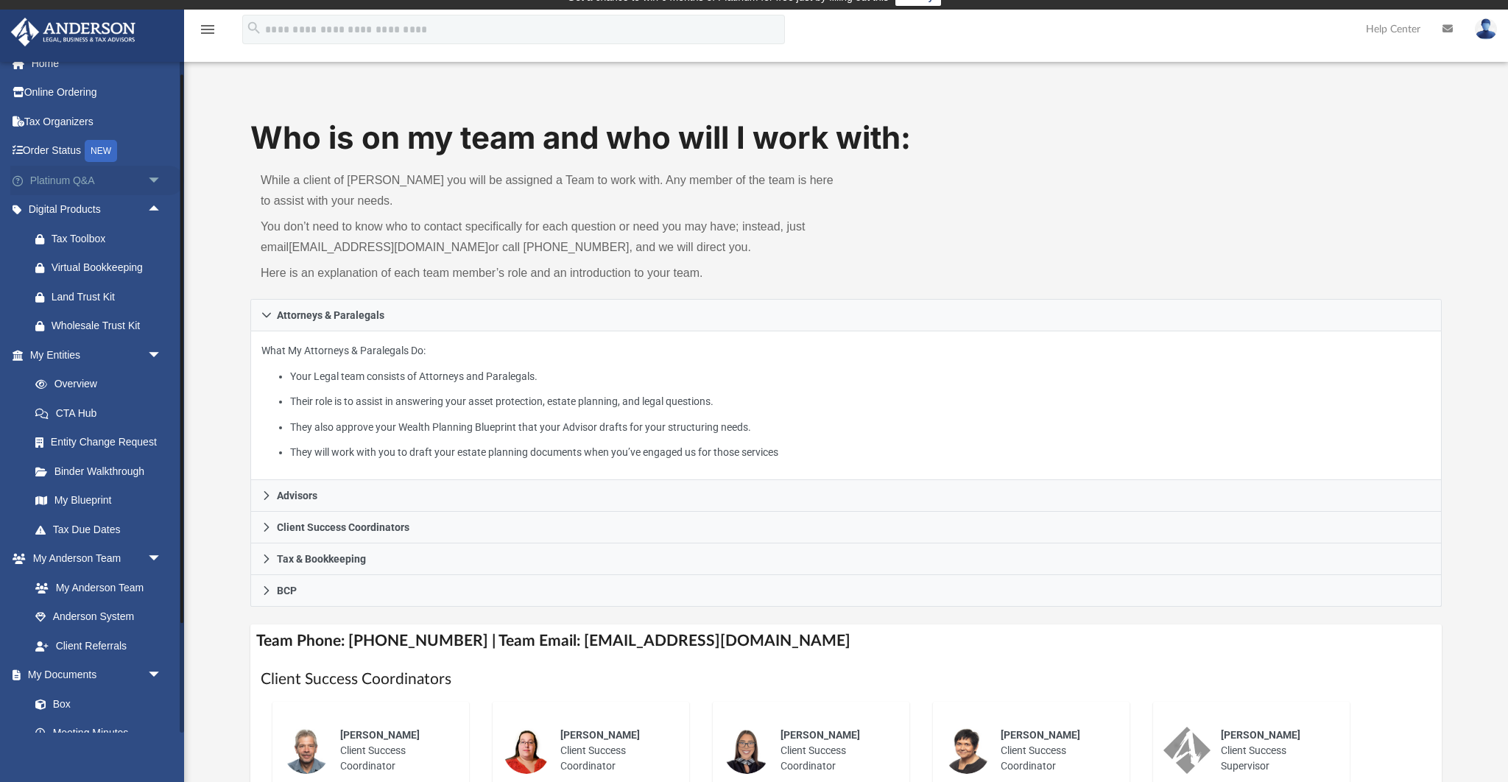
click at [155, 181] on span "arrow_drop_down" at bounding box center [161, 181] width 29 height 30
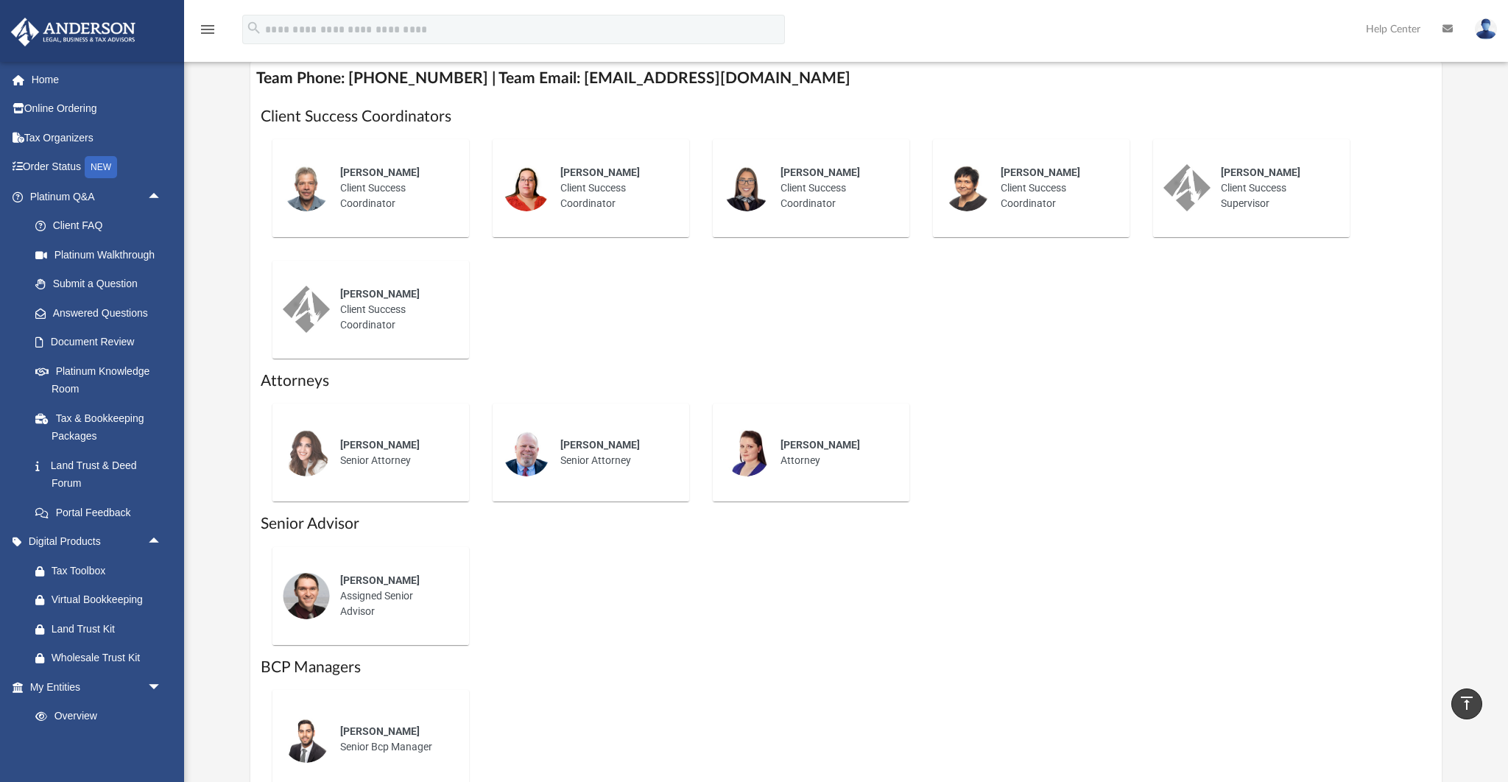
scroll to position [0, 0]
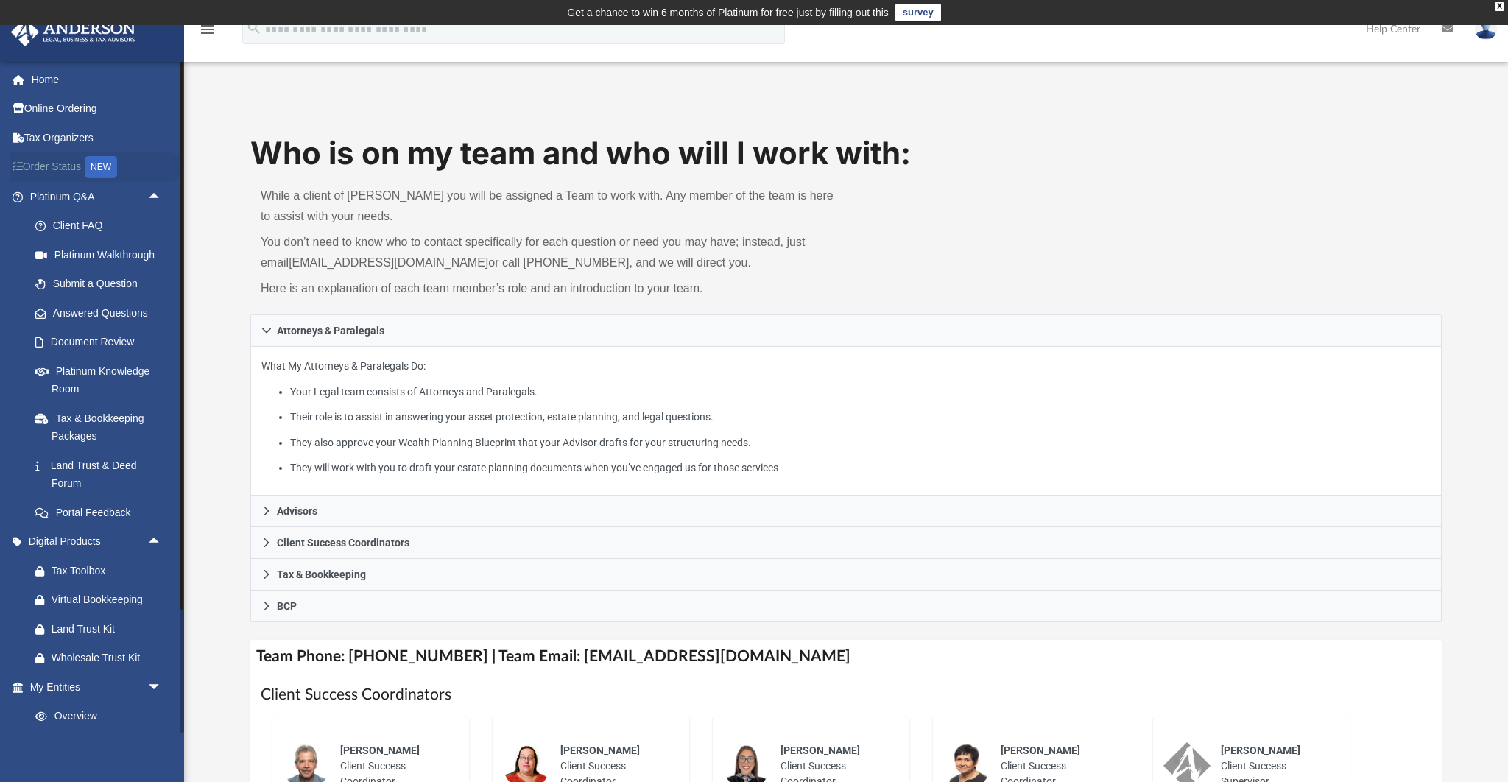
click at [57, 170] on link "Order Status NEW" at bounding box center [97, 167] width 174 height 30
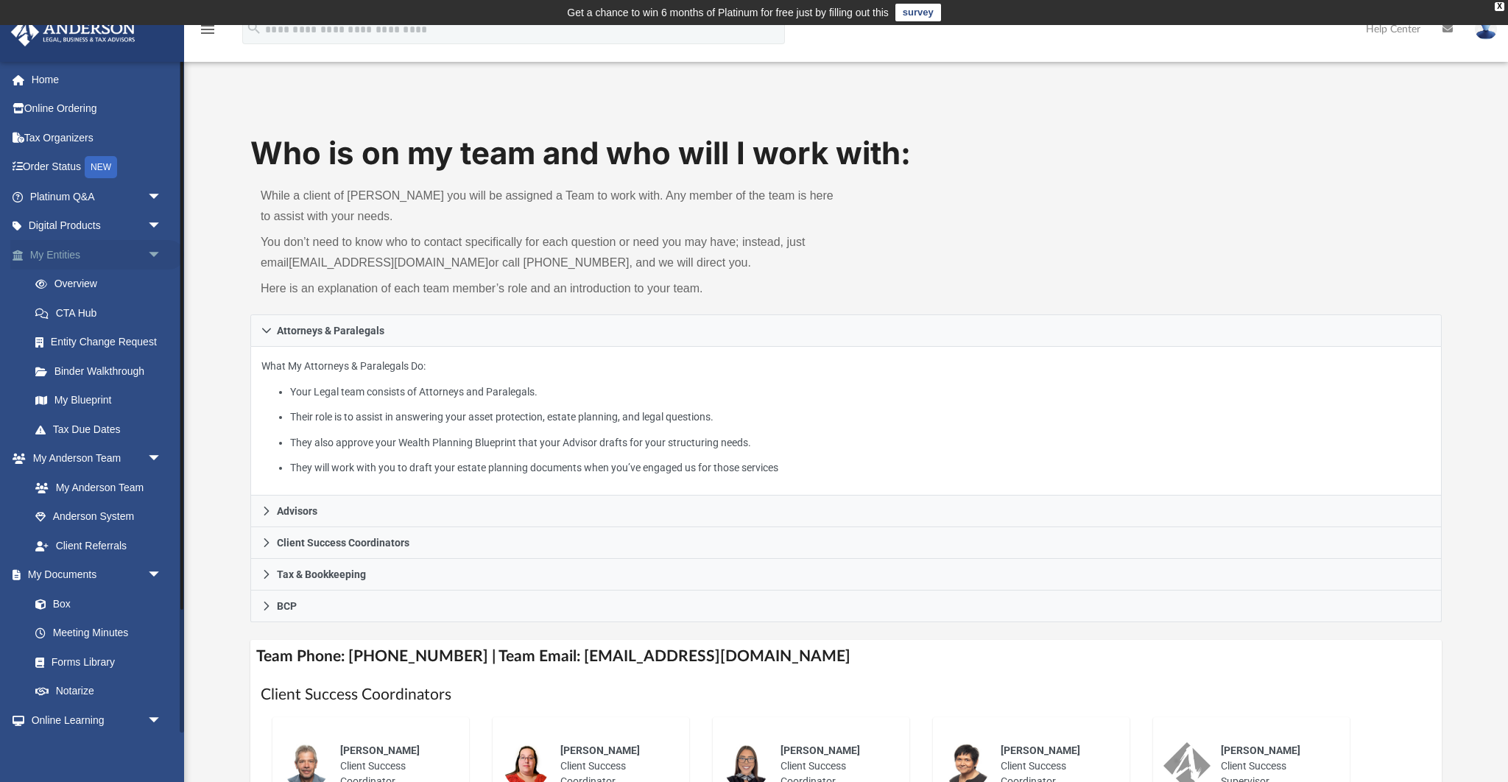
click at [155, 252] on span "arrow_drop_down" at bounding box center [161, 255] width 29 height 30
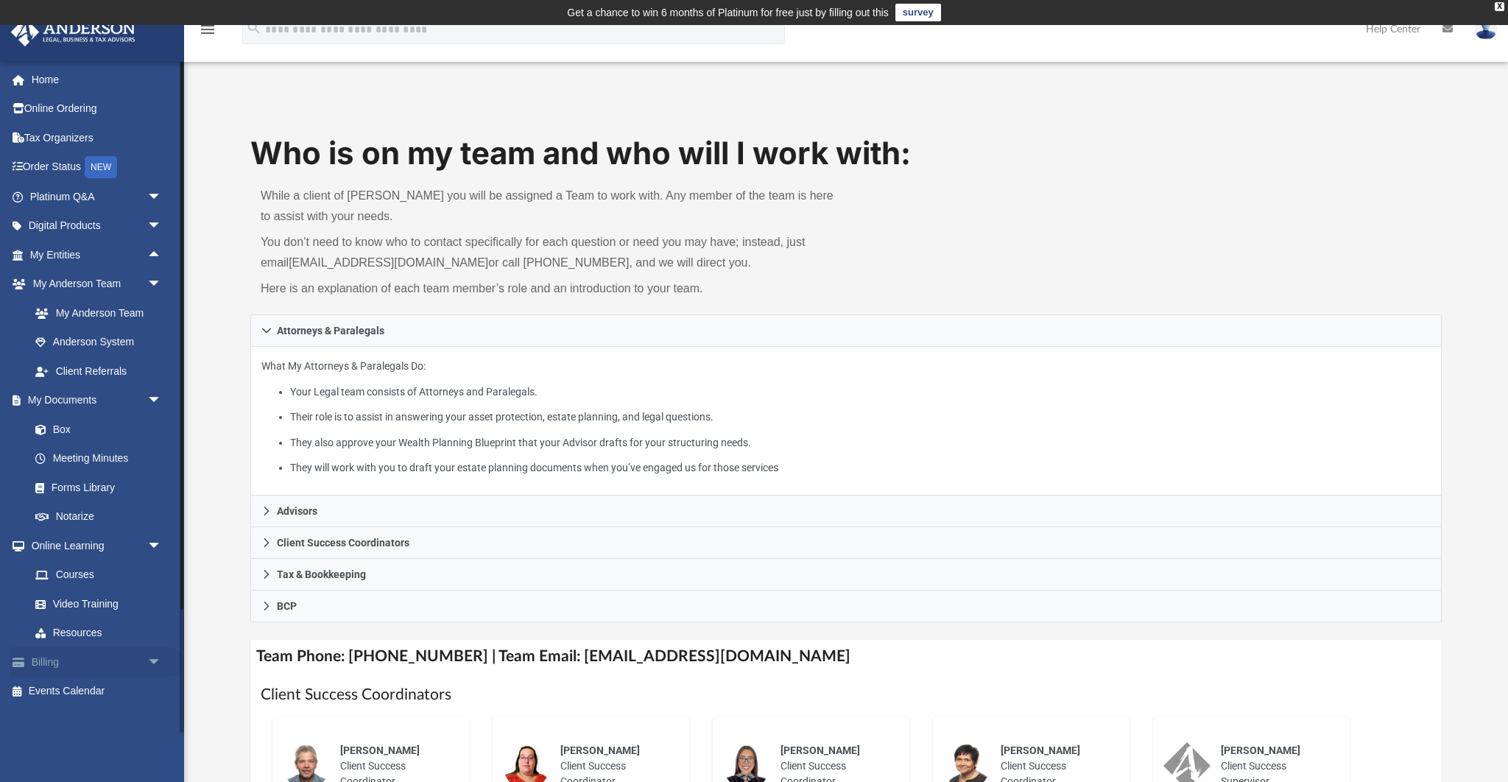
click at [155, 660] on span "arrow_drop_down" at bounding box center [161, 662] width 29 height 30
click at [95, 719] on link "Past Invoices" at bounding box center [102, 720] width 163 height 29
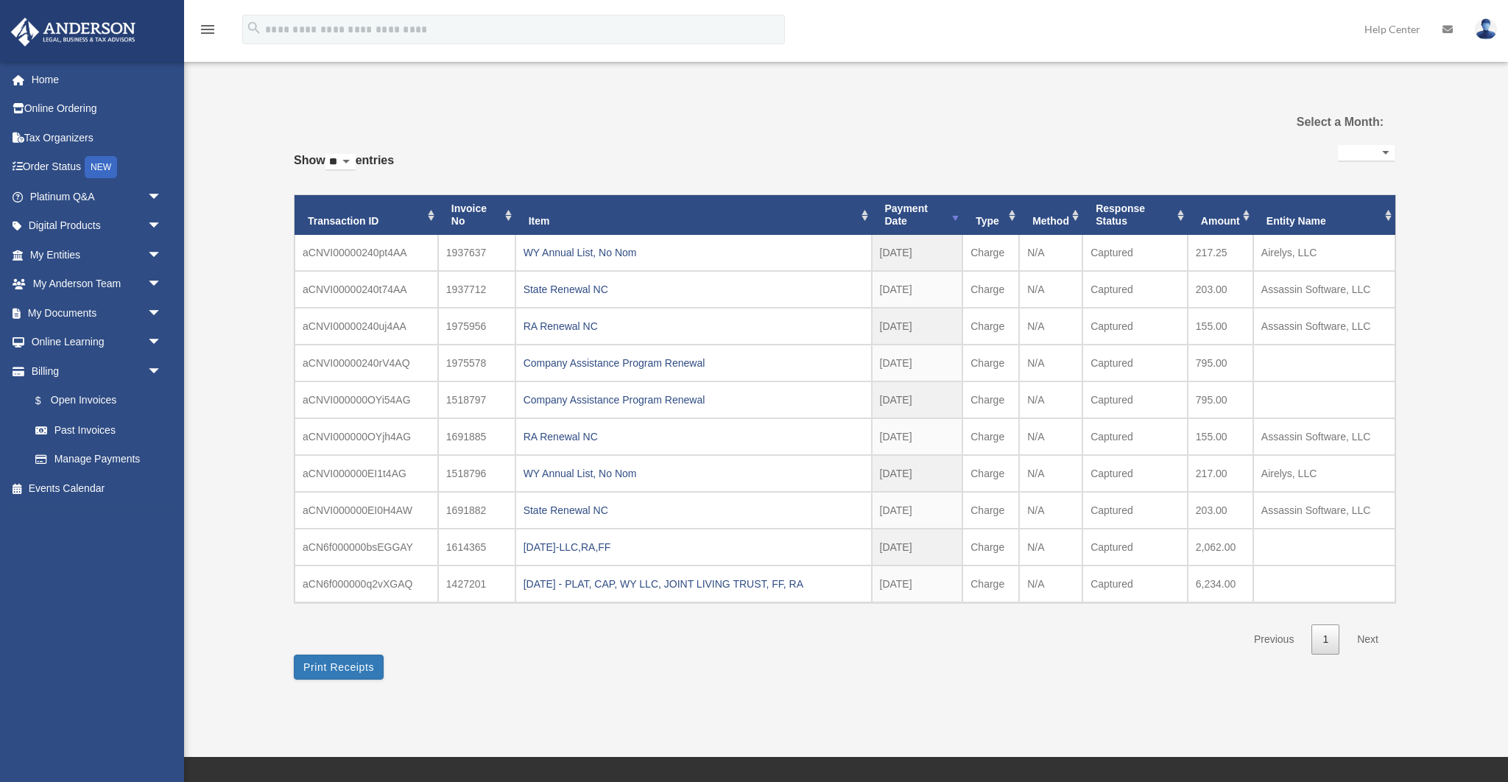
select select
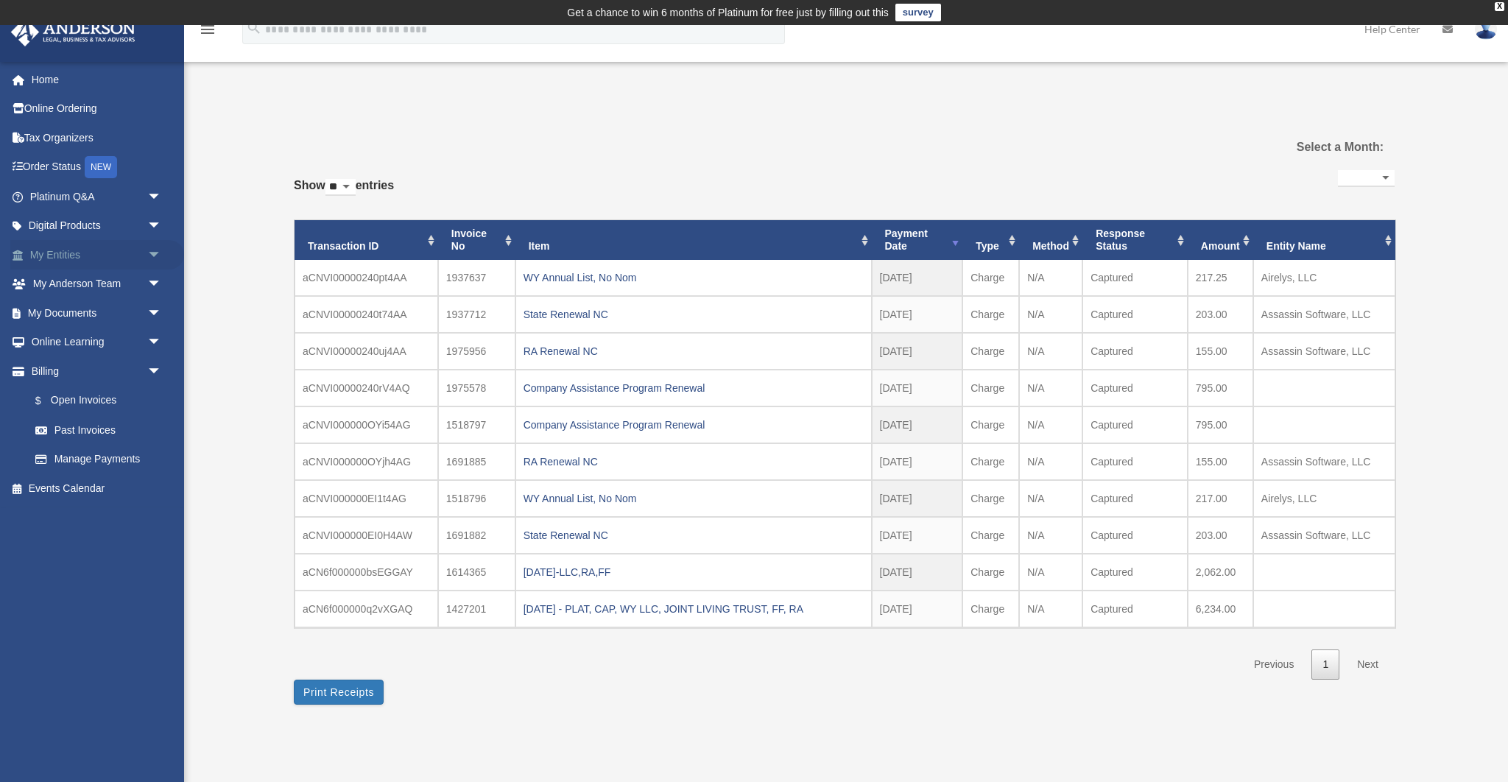
click at [155, 254] on span "arrow_drop_down" at bounding box center [161, 255] width 29 height 30
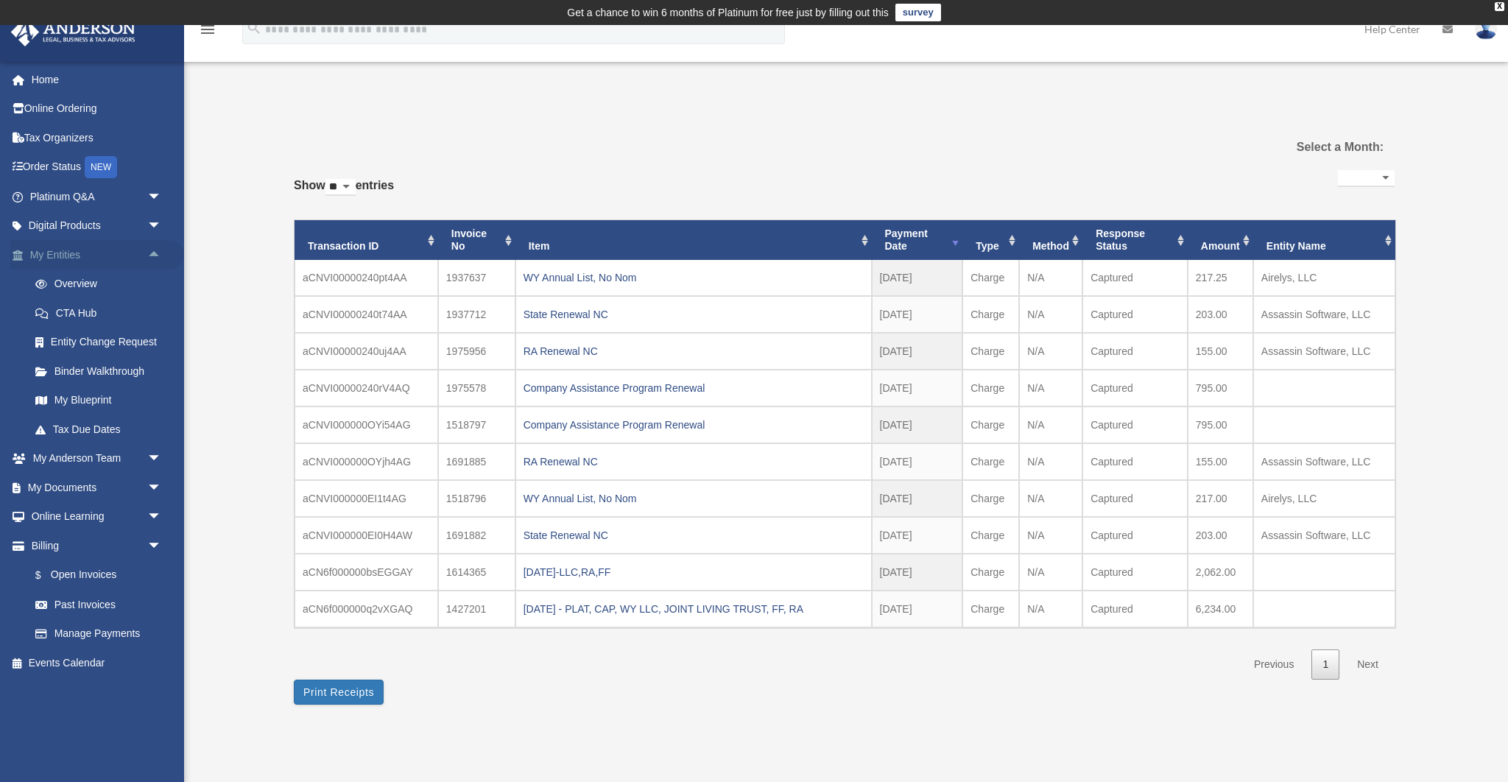
click at [60, 258] on link "My Entities arrow_drop_up" at bounding box center [97, 254] width 174 height 29
click at [42, 257] on link "My Entities arrow_drop_up" at bounding box center [97, 254] width 174 height 29
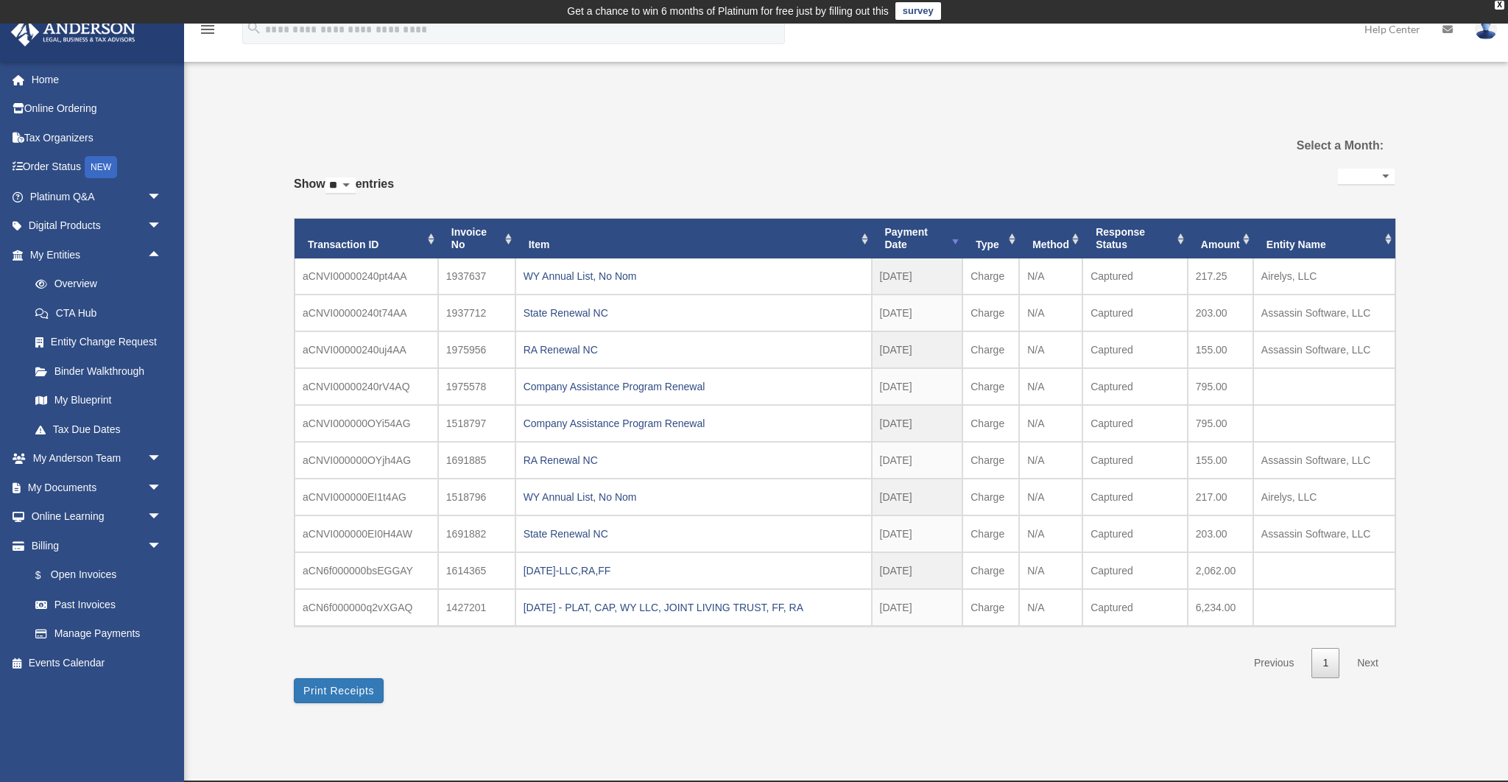
scroll to position [3, 0]
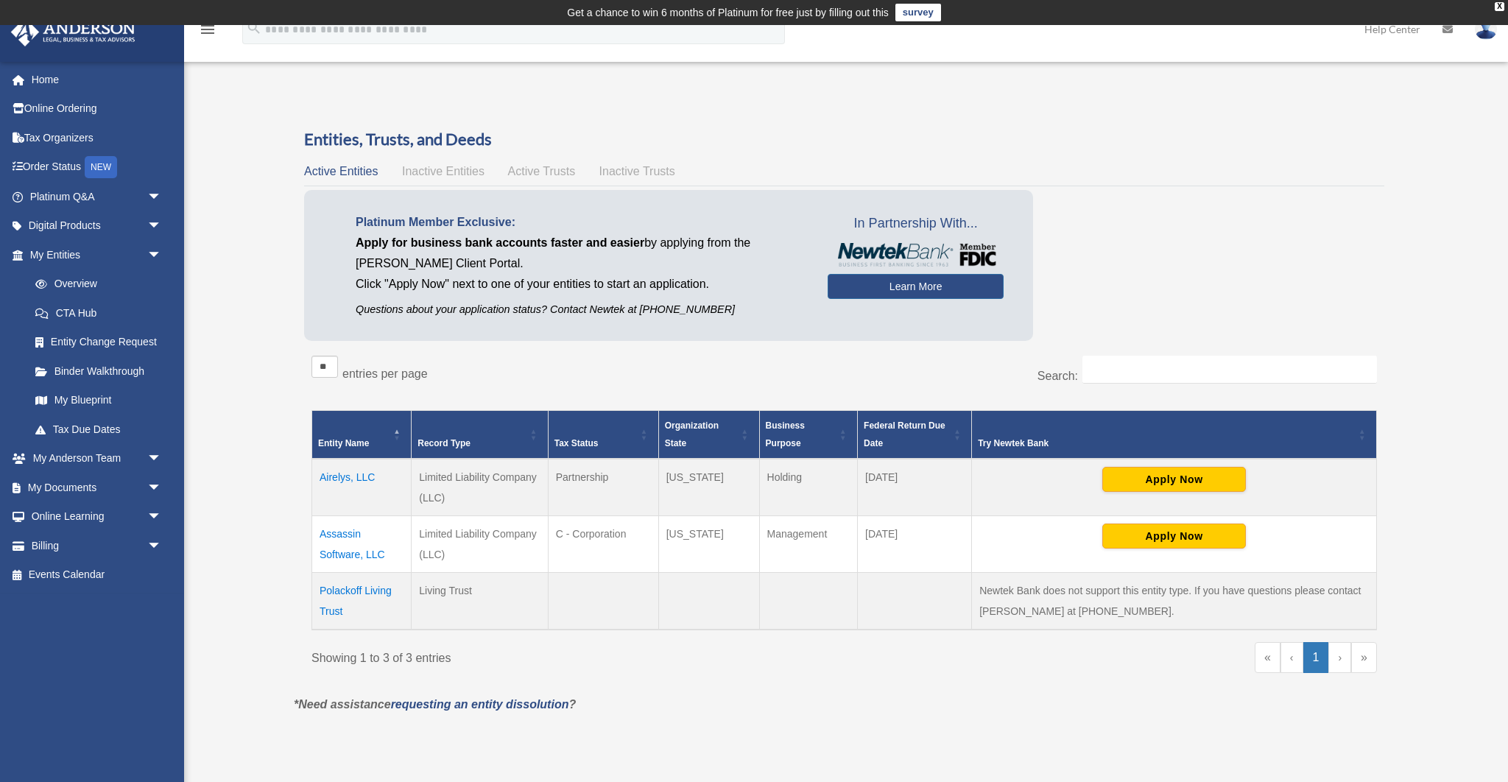
scroll to position [2, 0]
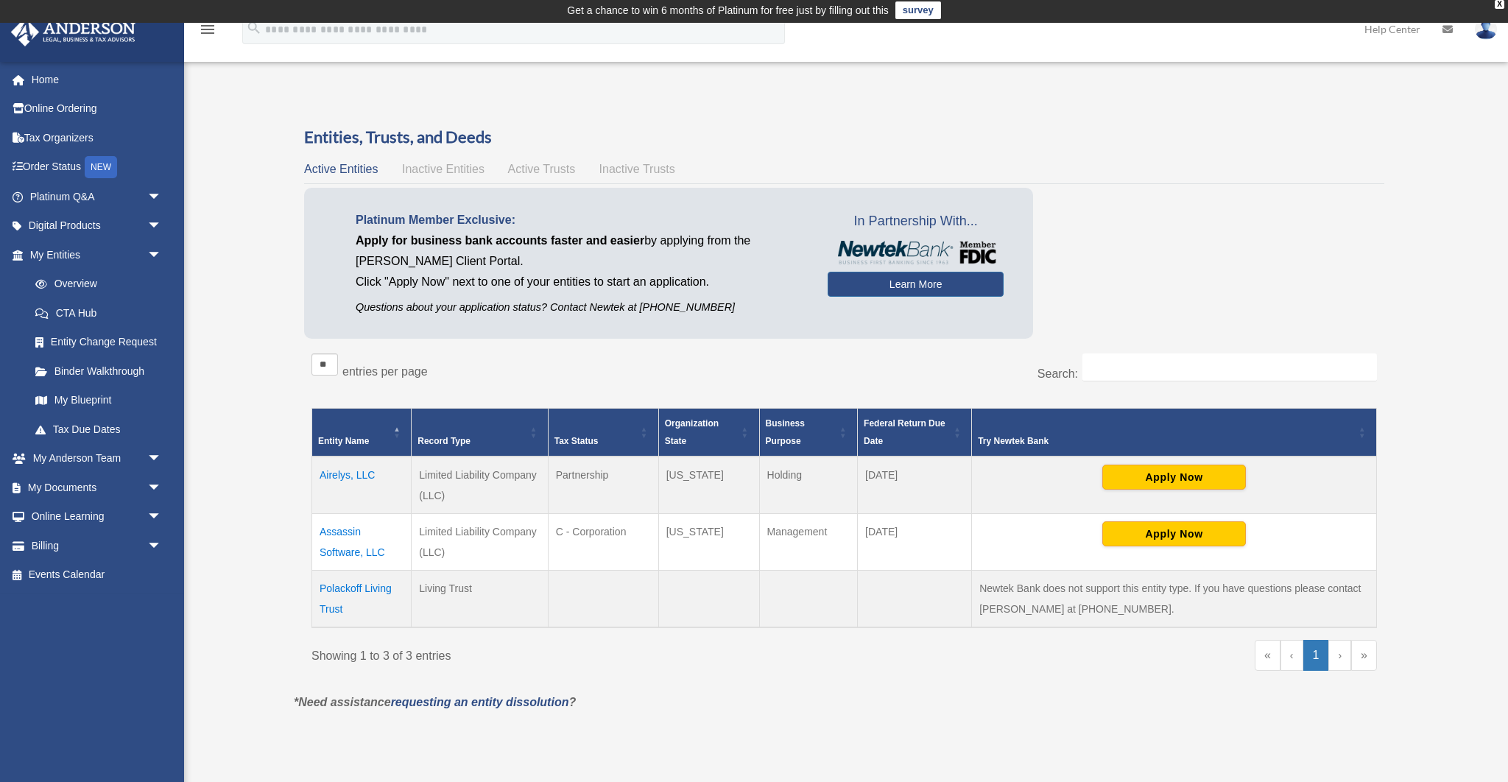
click at [354, 534] on td "Assassin Software, LLC" at bounding box center [361, 541] width 99 height 57
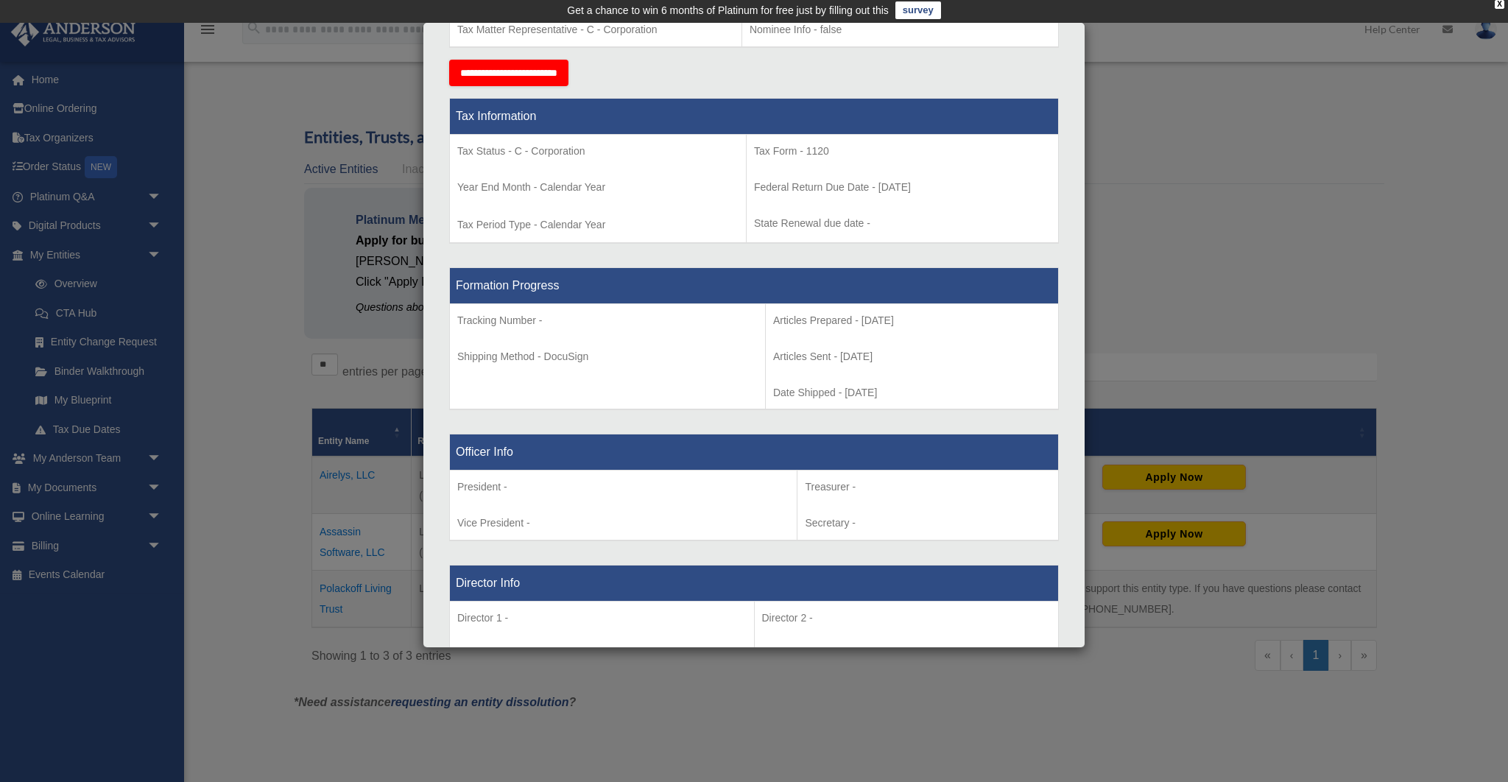
scroll to position [570, 0]
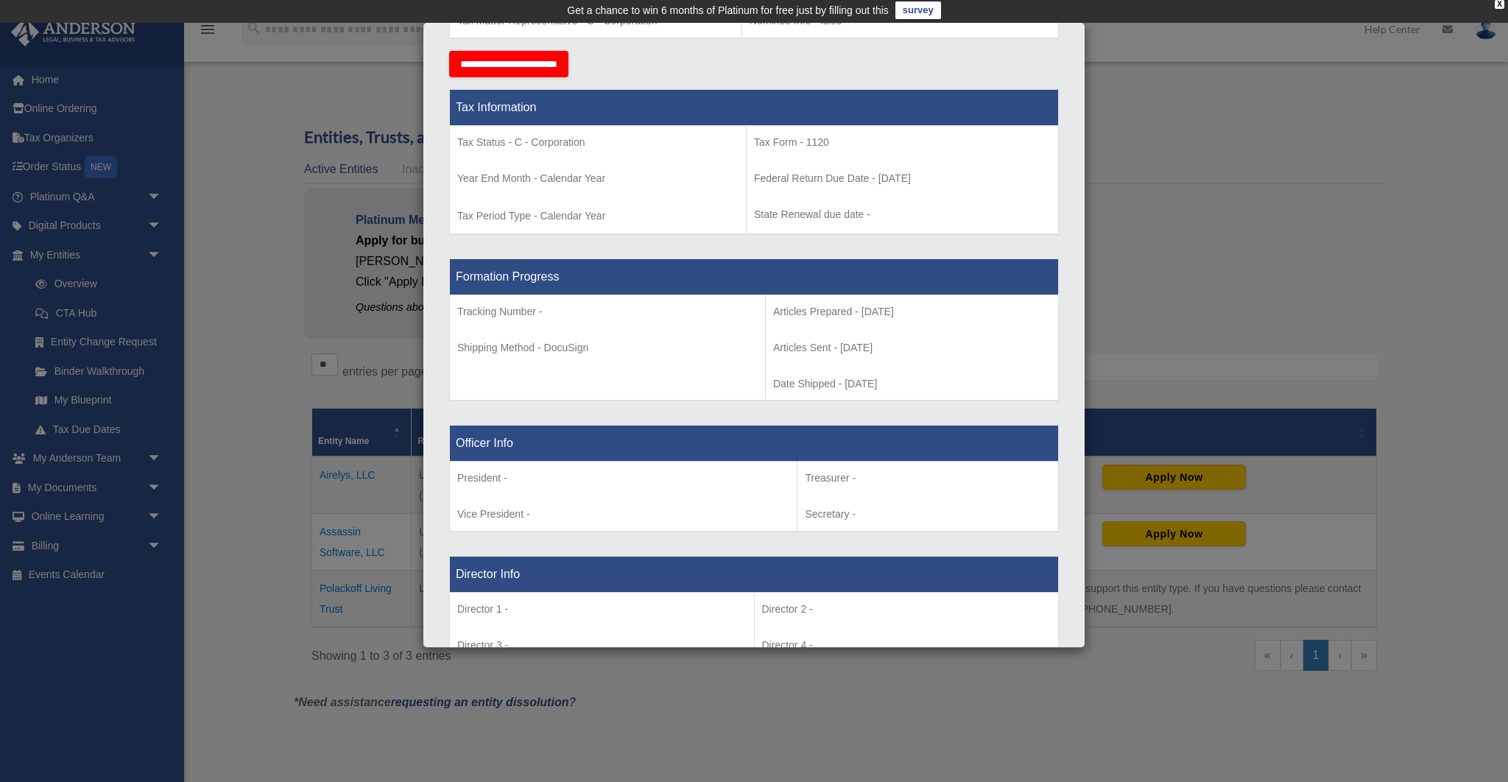
drag, startPoint x: 241, startPoint y: 349, endPoint x: 389, endPoint y: 47, distance: 336.2
click at [241, 349] on div "Details × Articles Sent Organizational Date" at bounding box center [754, 391] width 1508 height 782
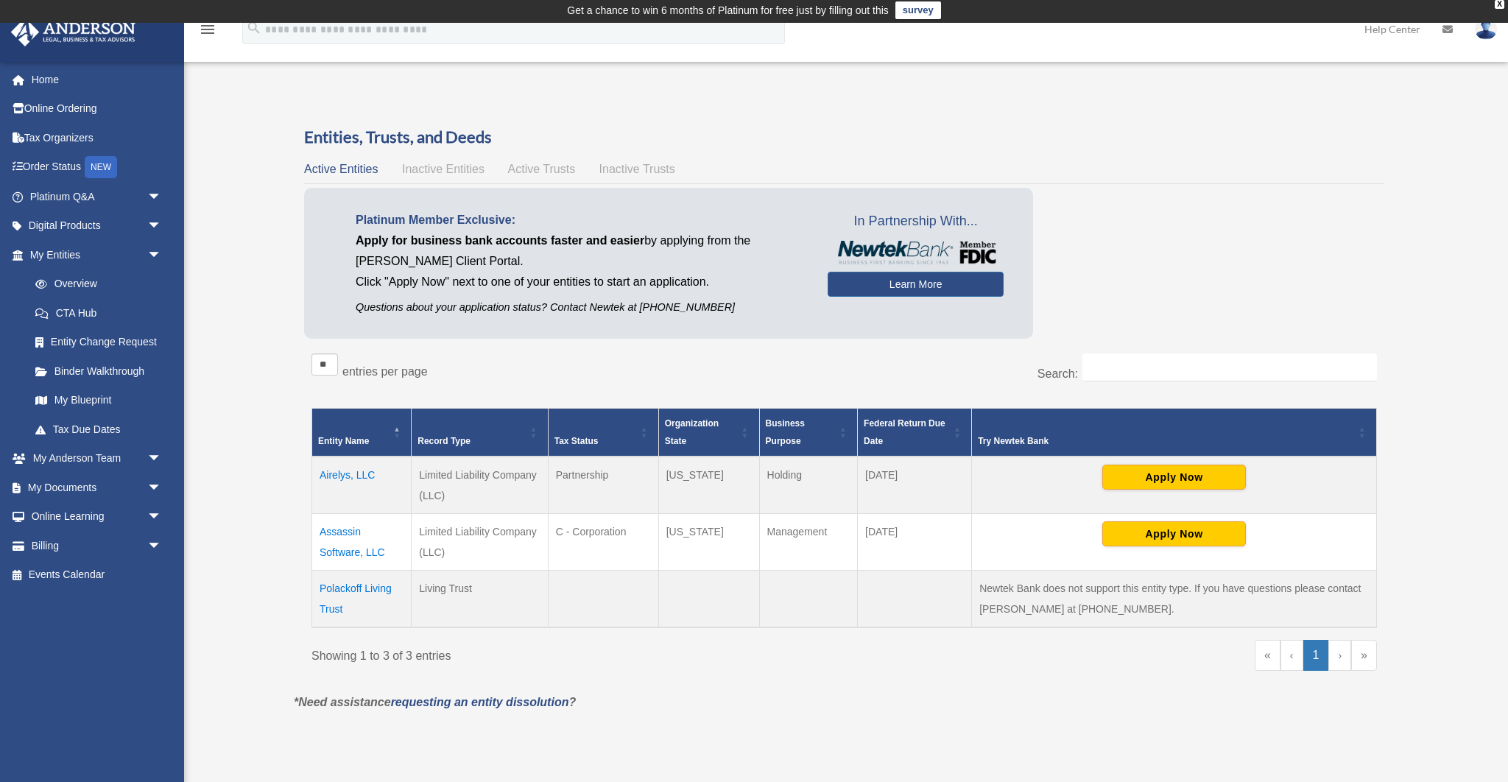
drag, startPoint x: 747, startPoint y: 532, endPoint x: 661, endPoint y: 535, distance: 86.2
click at [661, 535] on td "North Carolina" at bounding box center [708, 541] width 101 height 57
click at [205, 518] on div "Overview brian@airelys.com Sign Out brian@airelys.com Home Online Ordering Tax …" at bounding box center [754, 417] width 1508 height 668
click at [62, 551] on link "Billing arrow_drop_down" at bounding box center [97, 545] width 174 height 29
click at [43, 549] on link "Billing arrow_drop_down" at bounding box center [97, 545] width 174 height 29
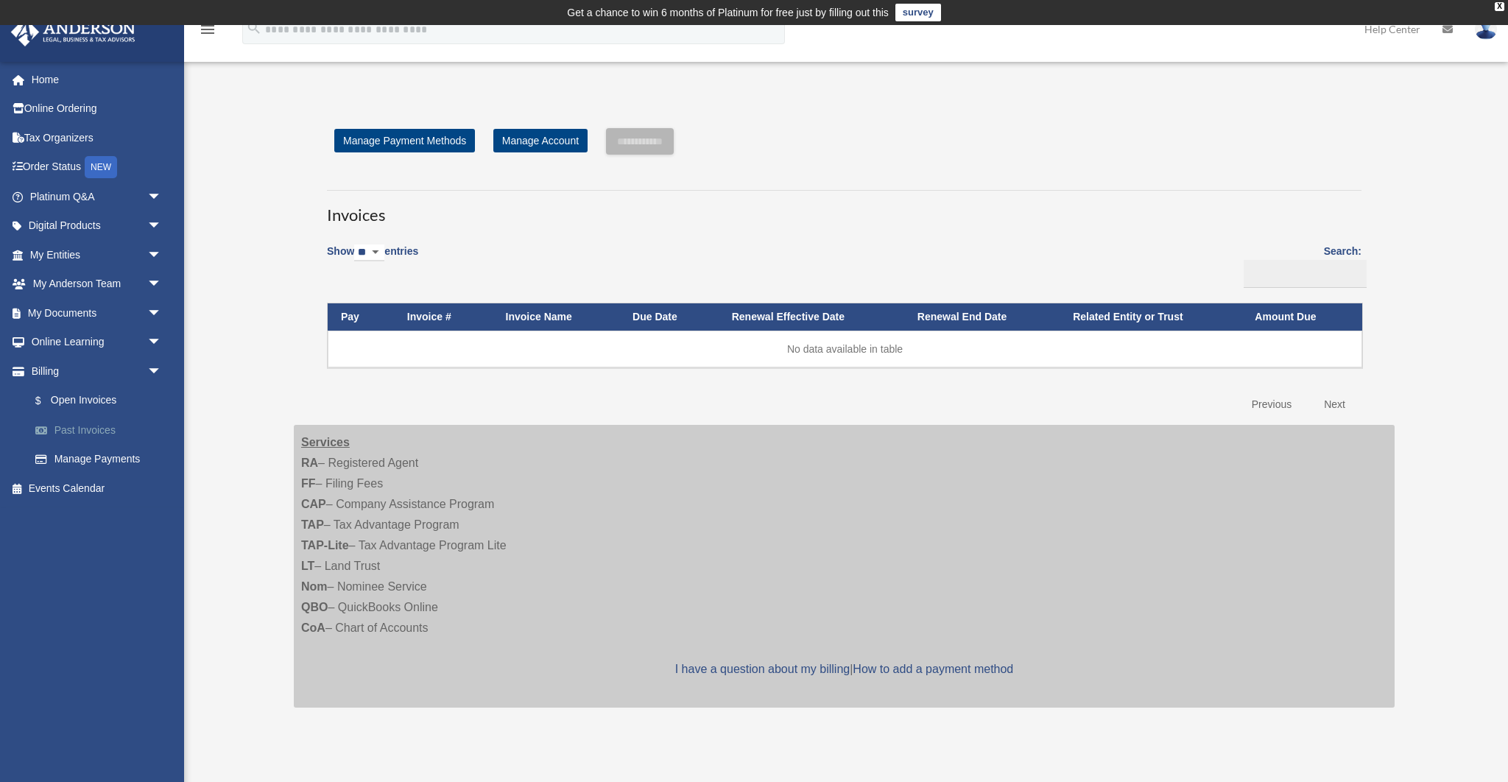
click at [87, 423] on link "Past Invoices" at bounding box center [102, 429] width 163 height 29
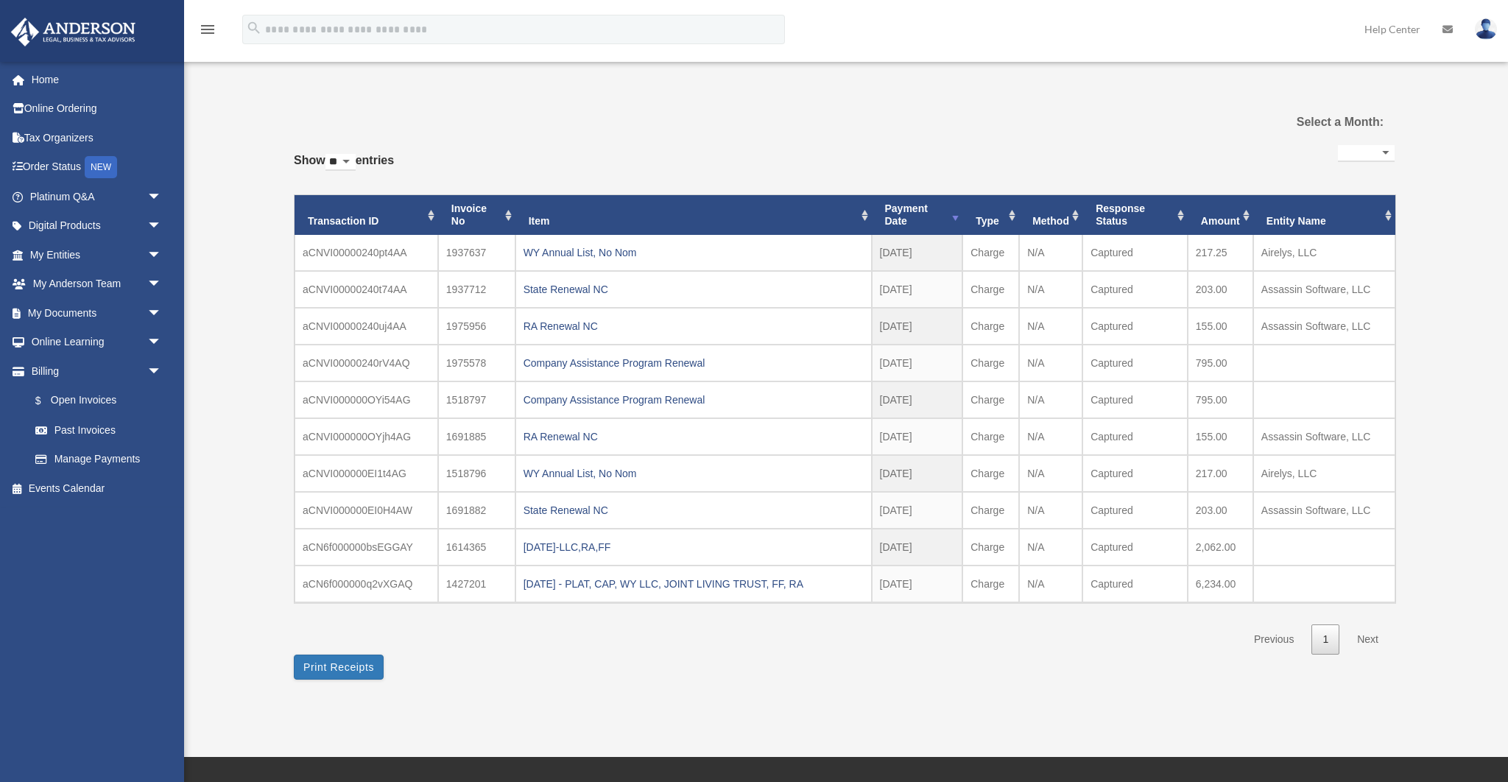
select select
